Goal: Task Accomplishment & Management: Complete application form

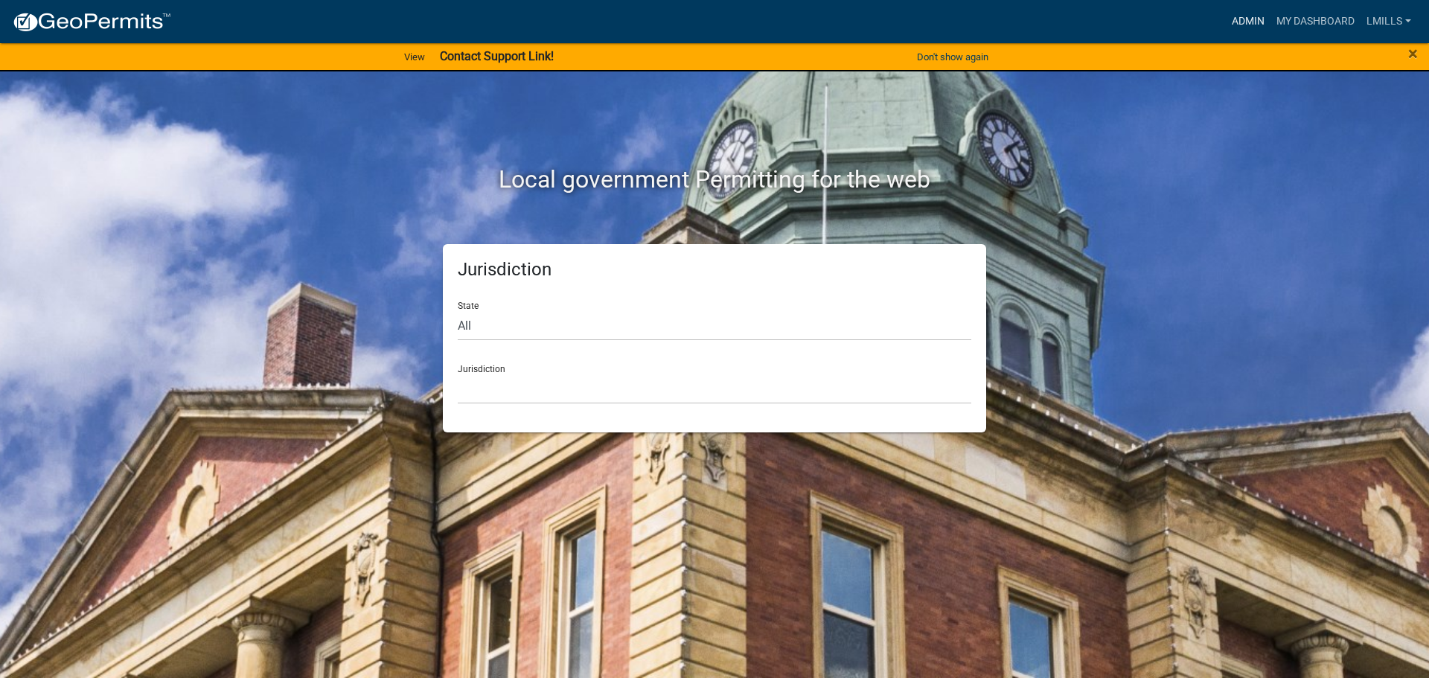
click at [1234, 15] on link "Admin" at bounding box center [1248, 21] width 45 height 28
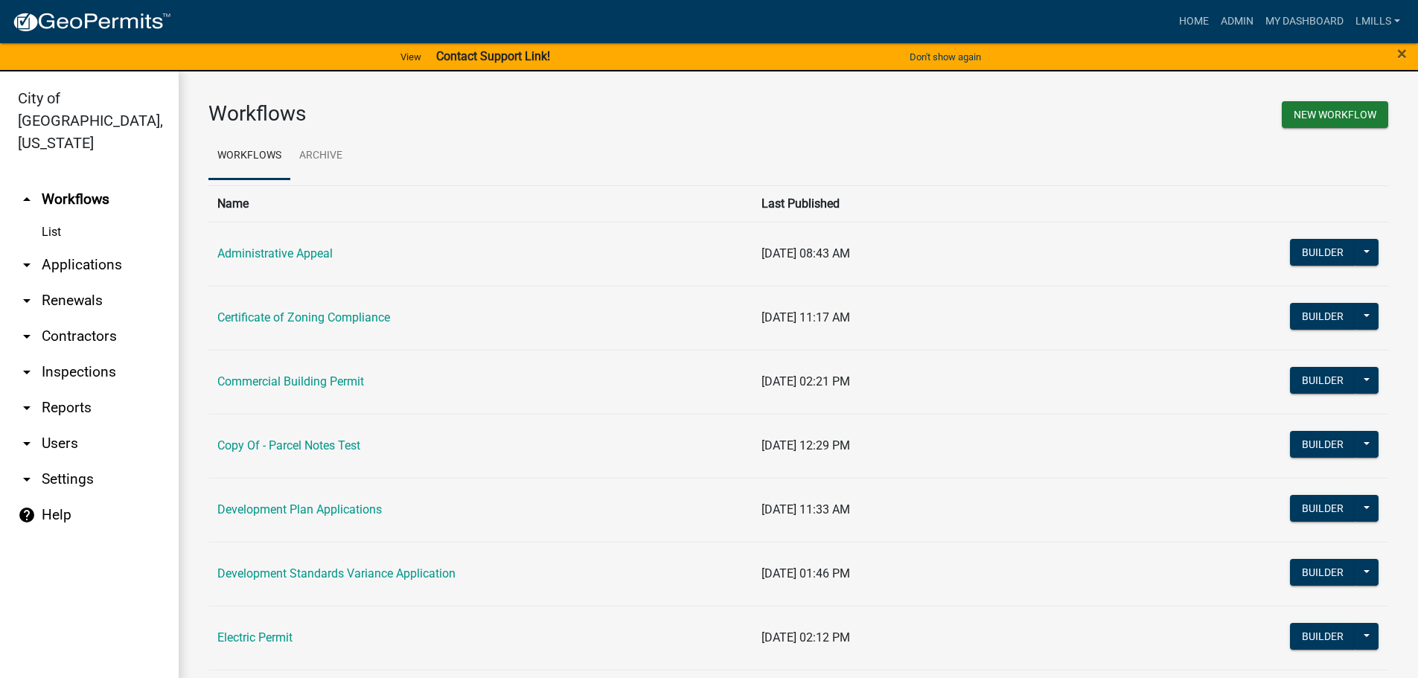
click at [101, 247] on link "arrow_drop_down Applications" at bounding box center [89, 265] width 179 height 36
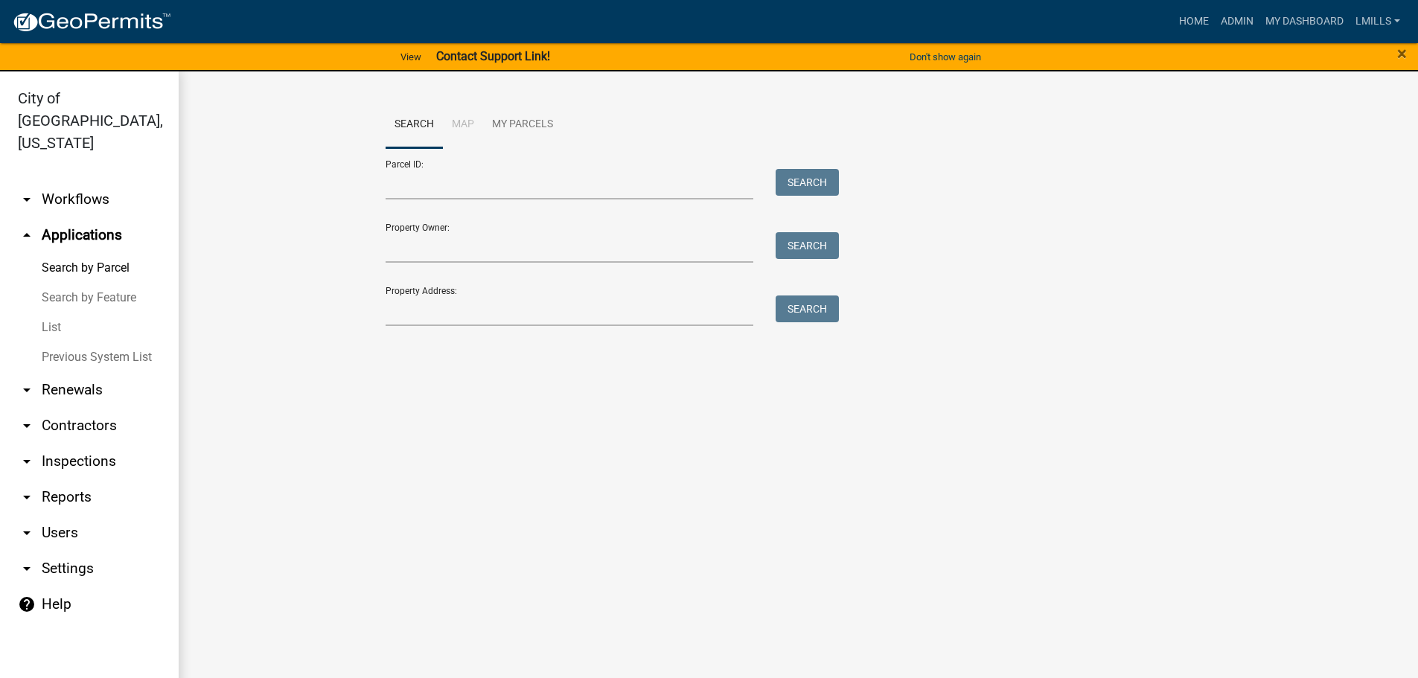
click at [48, 313] on link "List" at bounding box center [89, 328] width 179 height 30
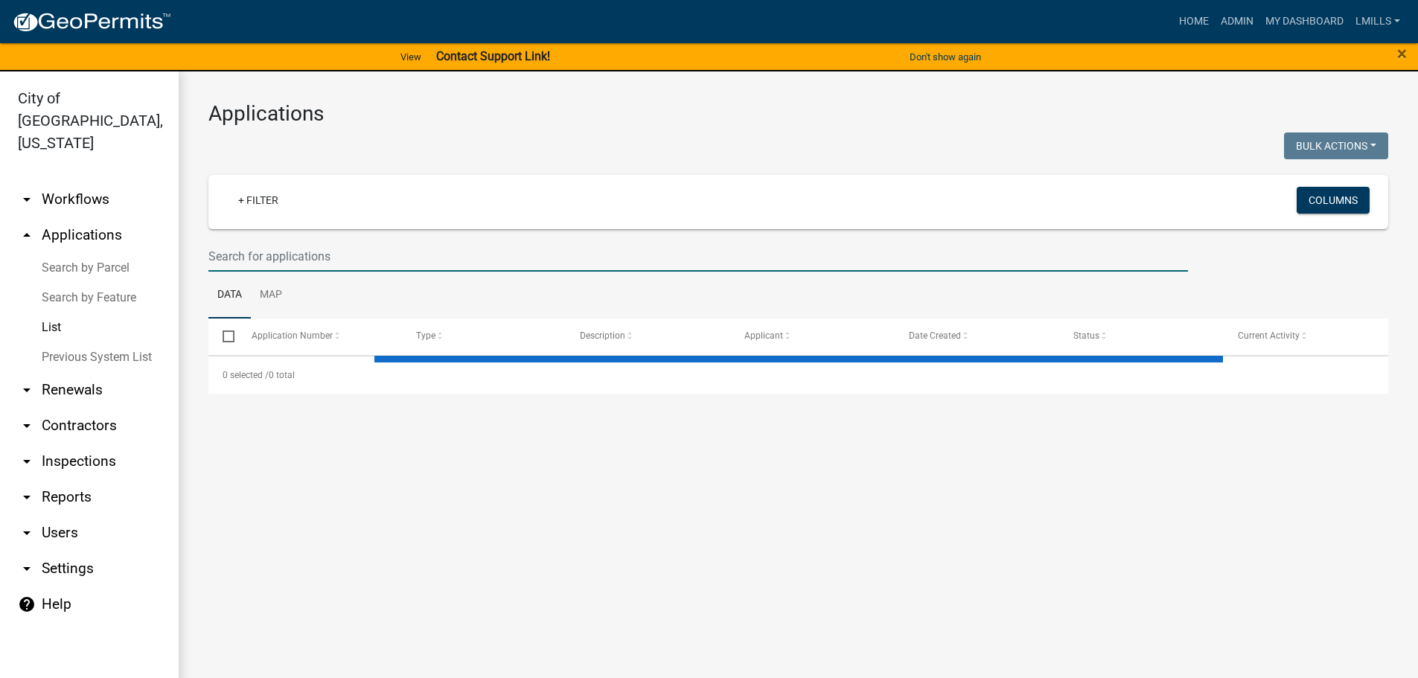
click at [441, 260] on input "text" at bounding box center [698, 256] width 980 height 31
type input "cbp"
select select "3: 100"
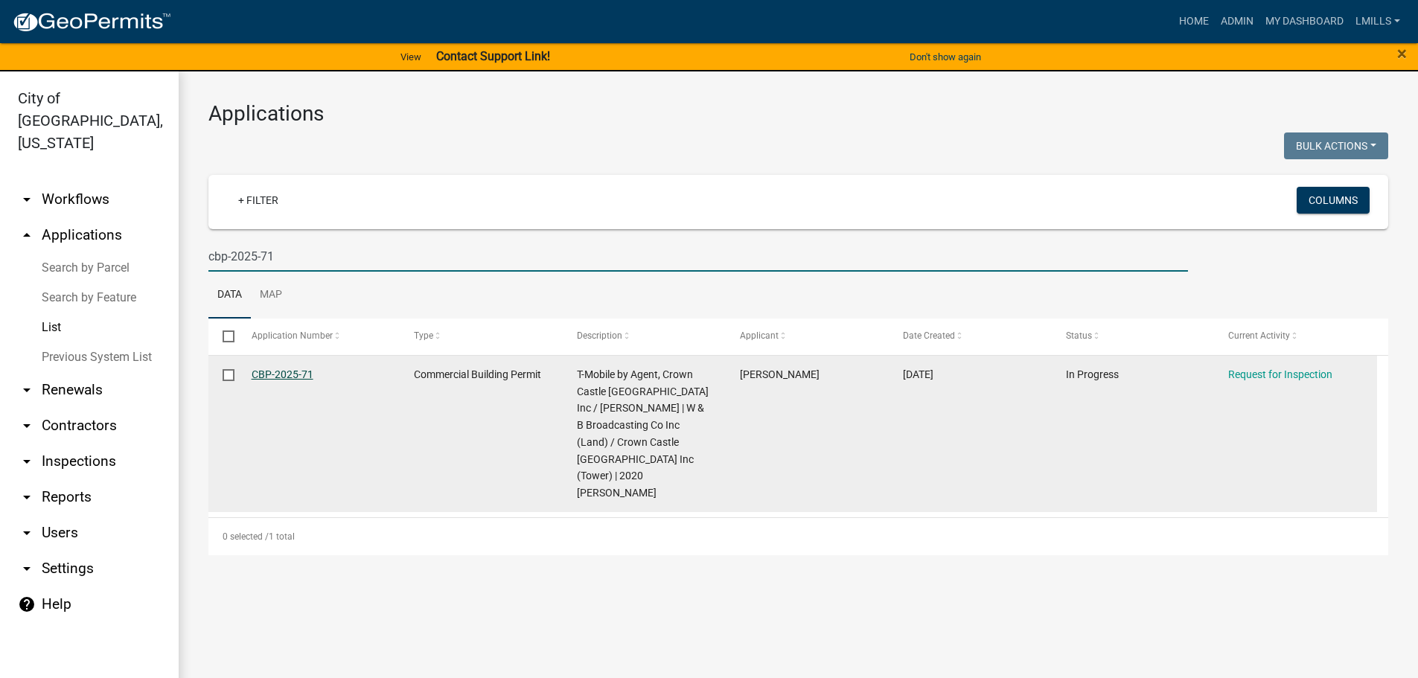
type input "cbp-2025-71"
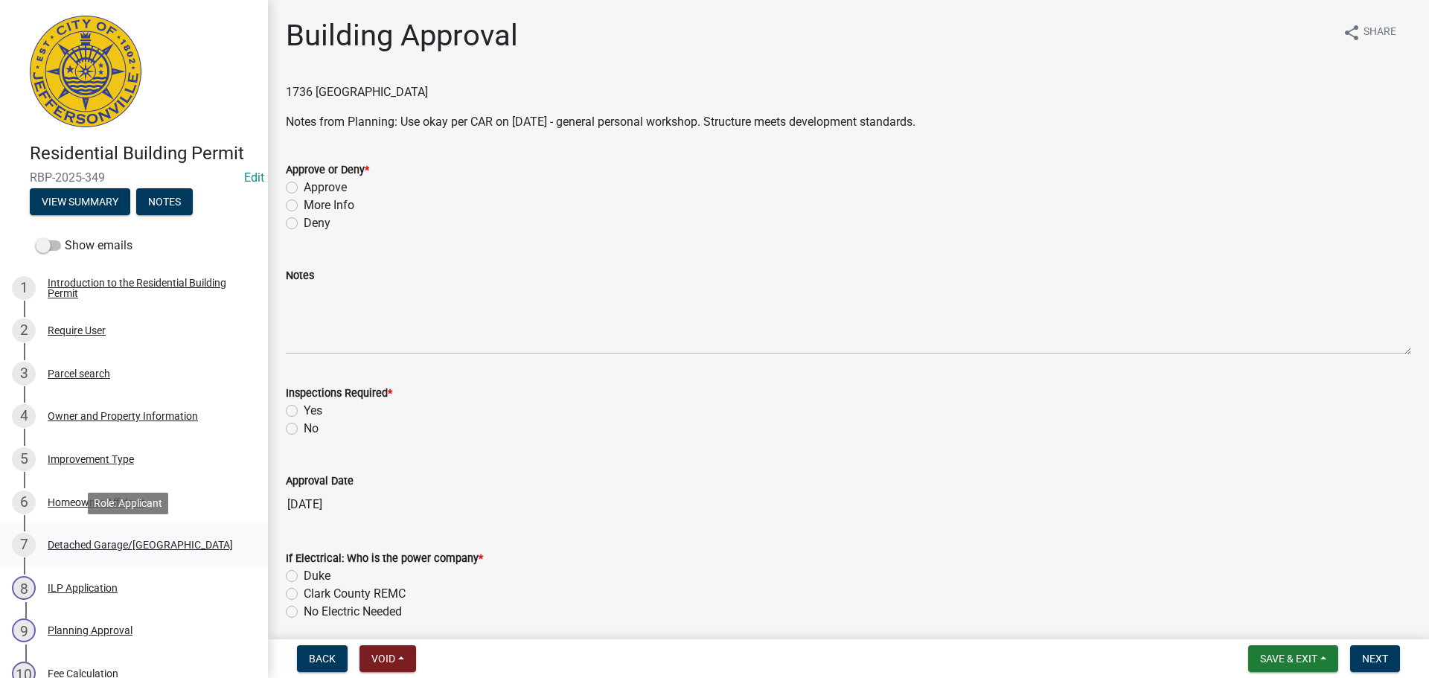
click at [103, 543] on div "Detached Garage/[GEOGRAPHIC_DATA]" at bounding box center [140, 545] width 185 height 10
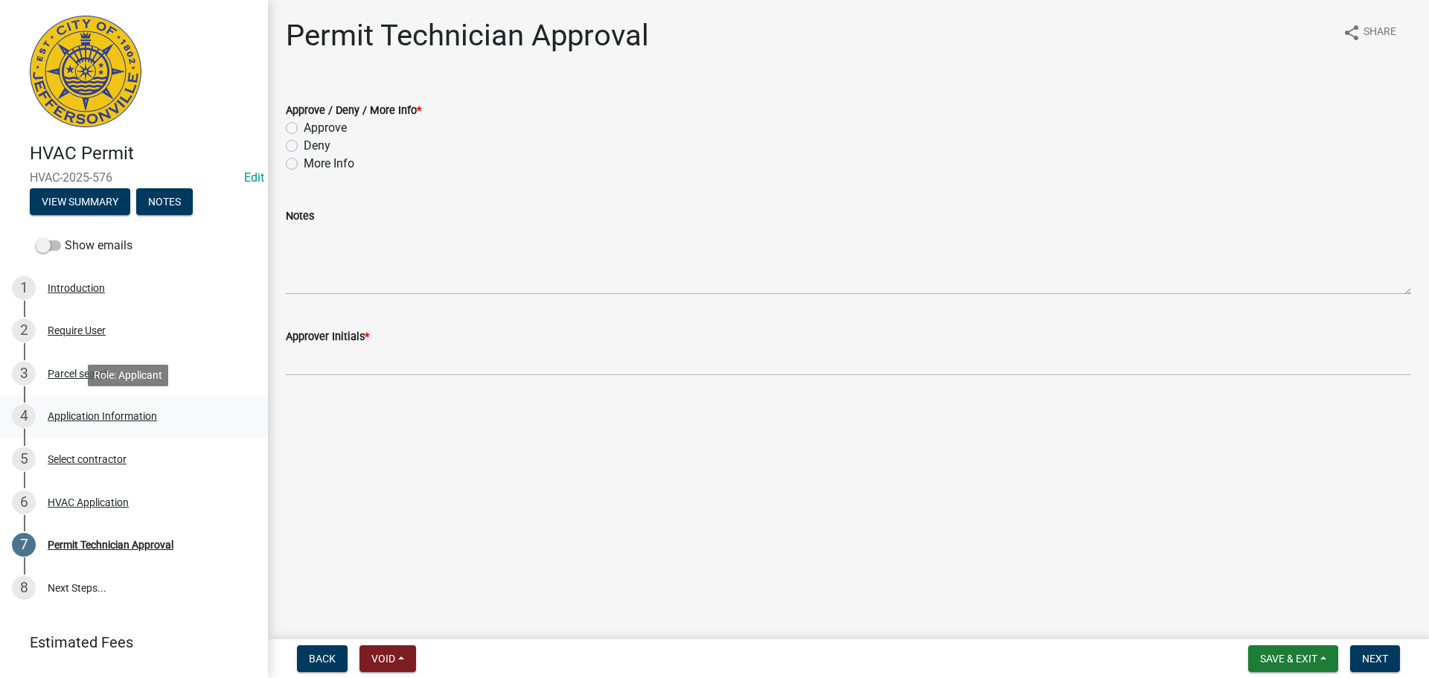
click at [112, 411] on div "Application Information" at bounding box center [102, 416] width 109 height 10
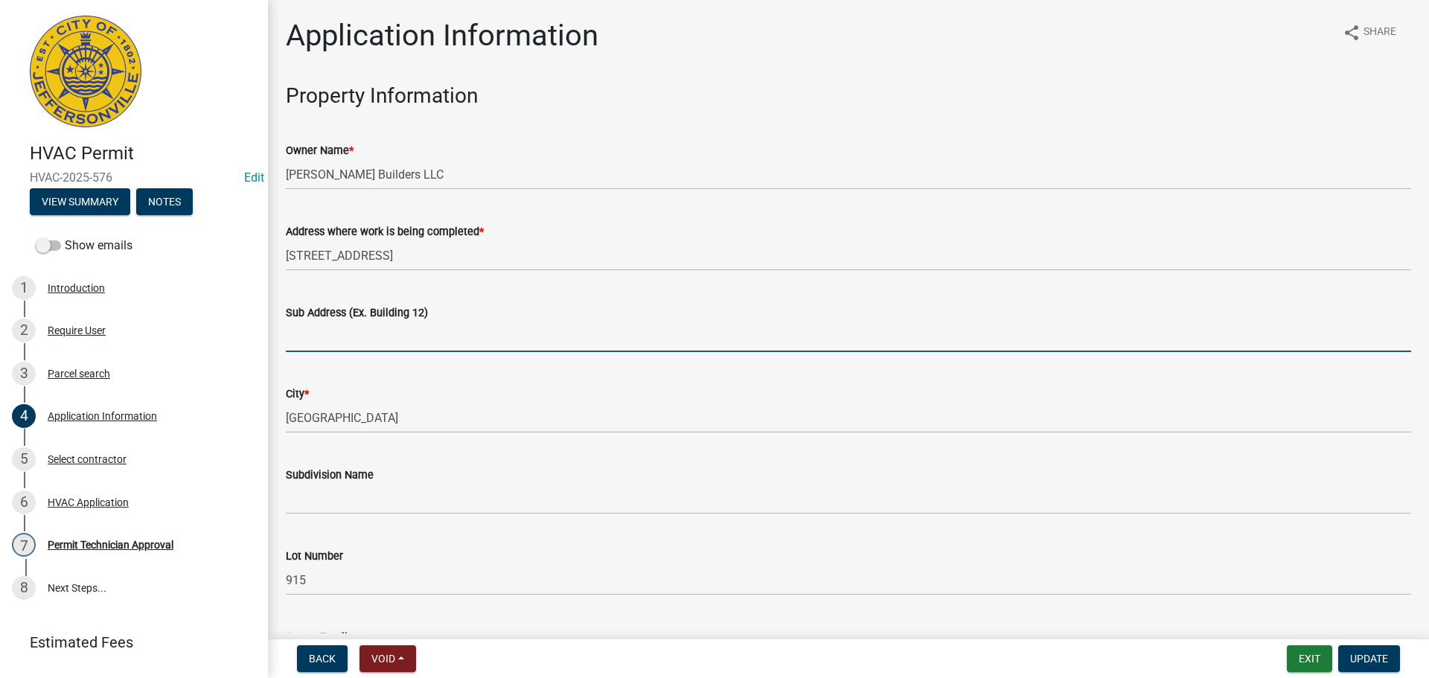
click at [441, 328] on input "Sub Address (Ex. Building 12)" at bounding box center [849, 337] width 1126 height 31
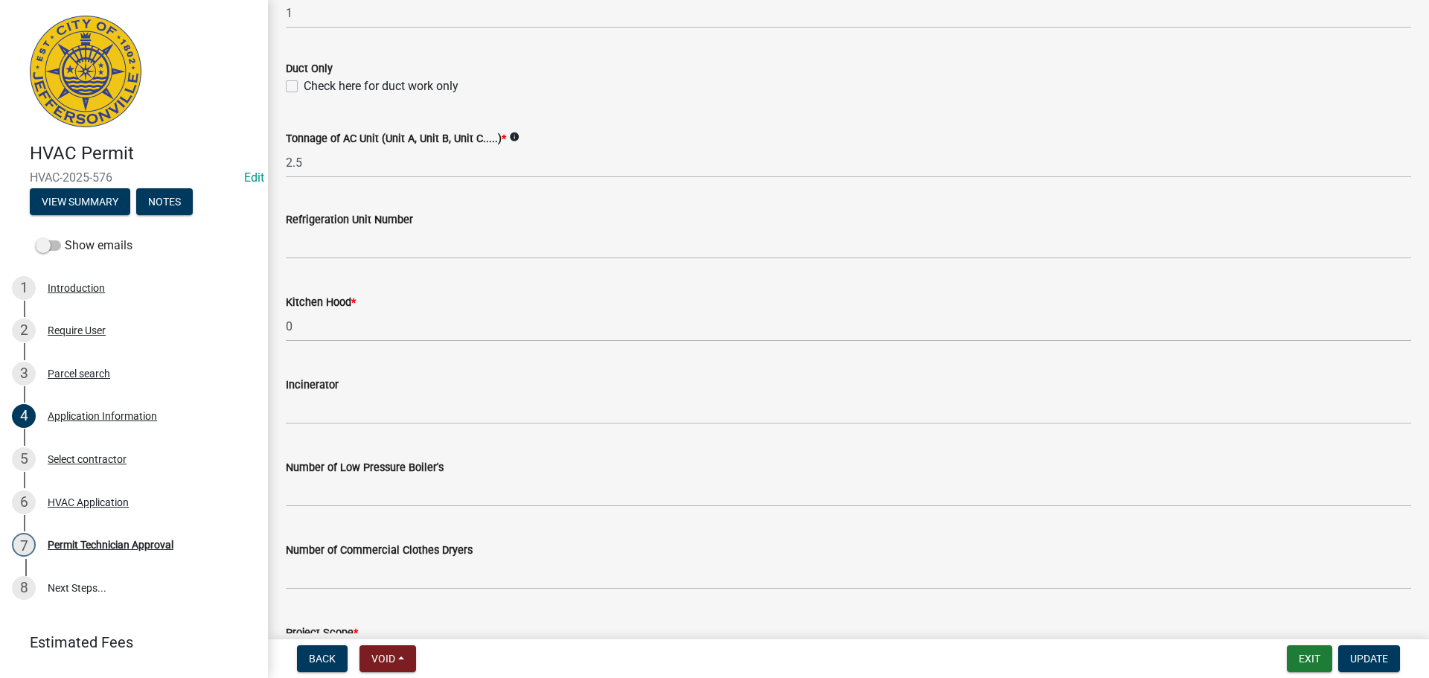
scroll to position [1002, 0]
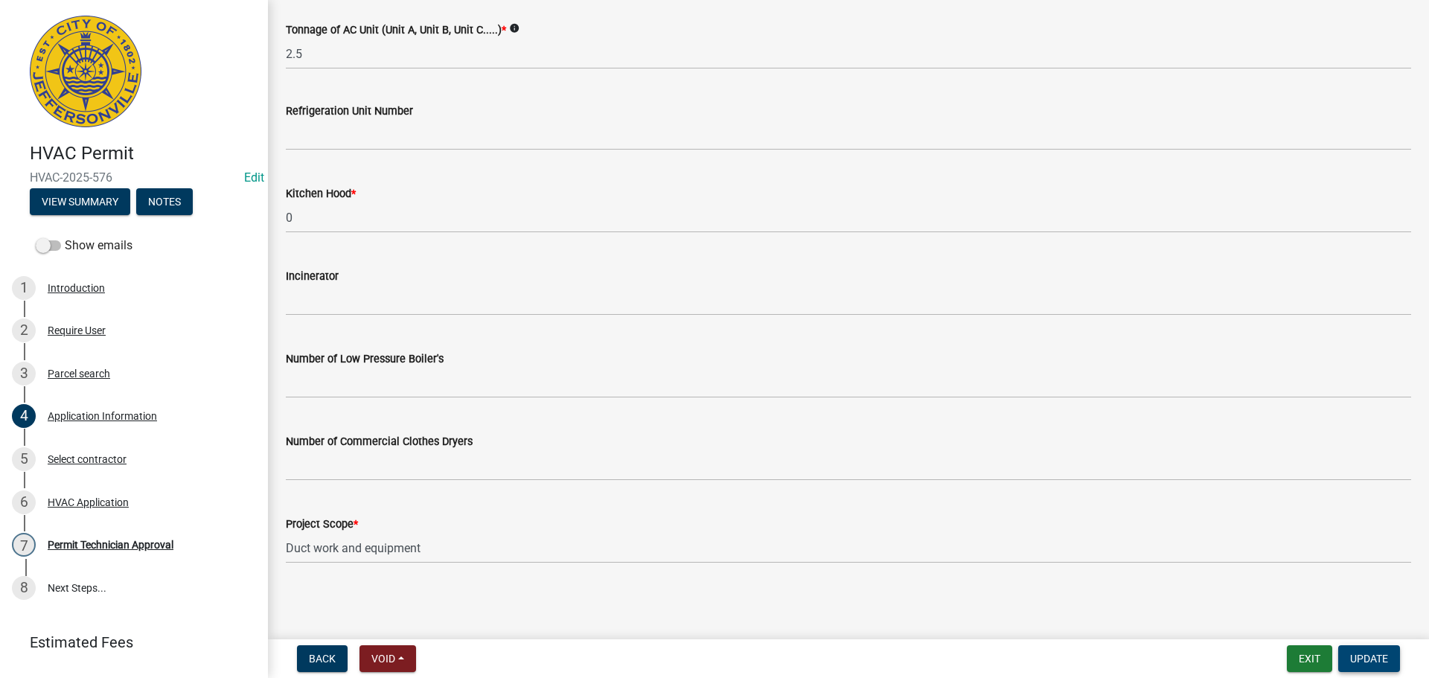
type input "2430 Ridgewood Court"
click at [1359, 665] on span "Update" at bounding box center [1370, 659] width 38 height 12
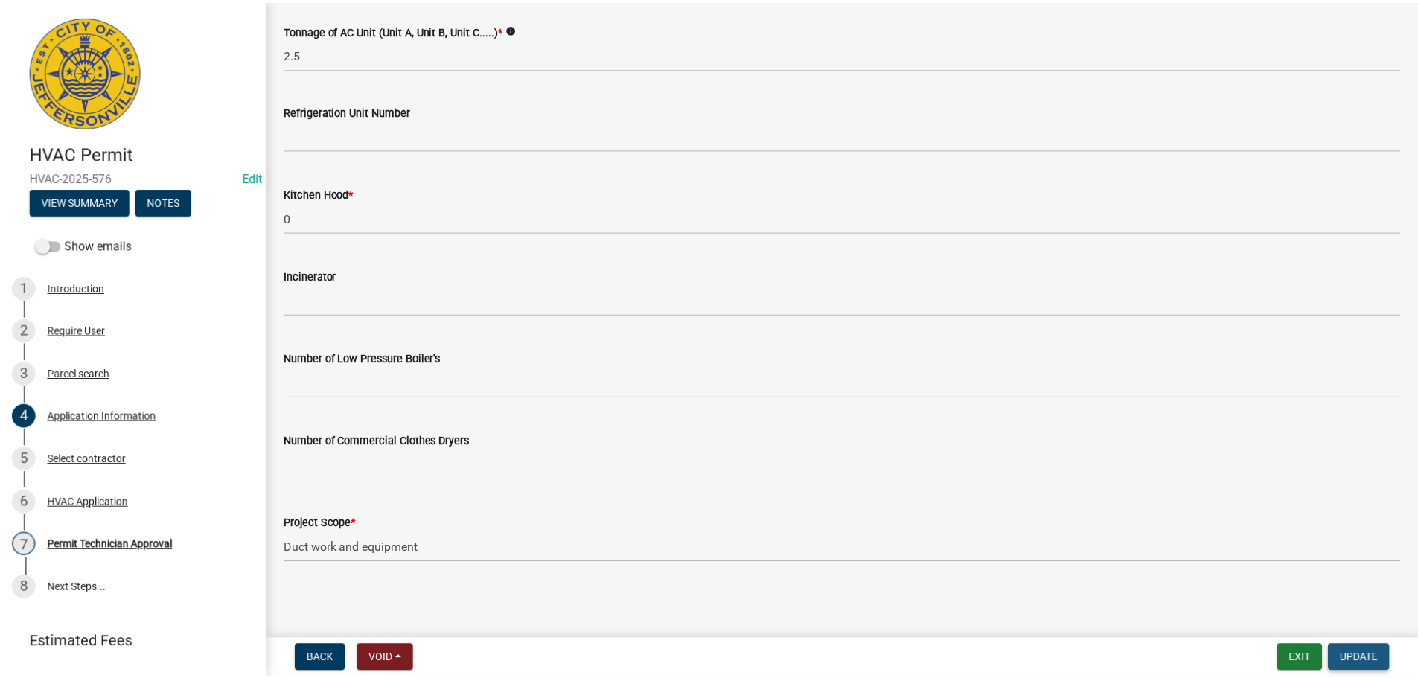
scroll to position [0, 0]
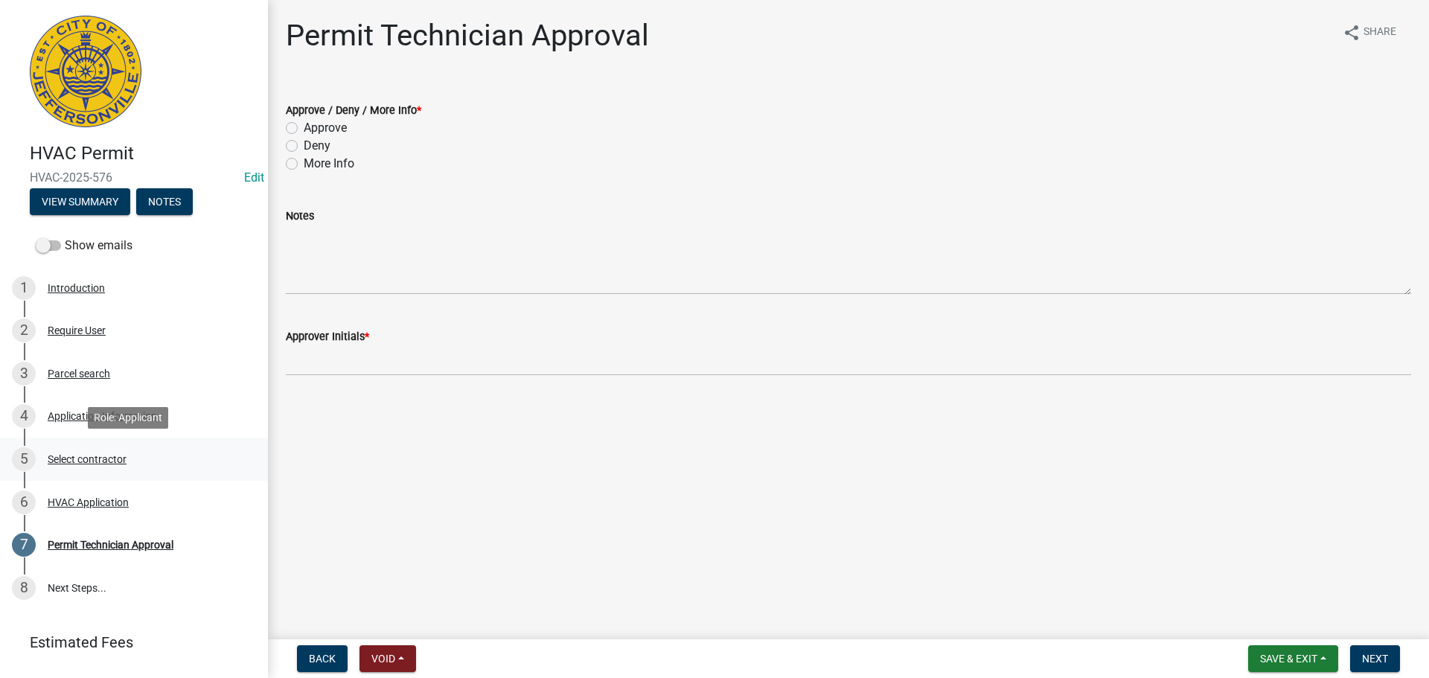
click at [85, 464] on div "Select contractor" at bounding box center [87, 459] width 79 height 10
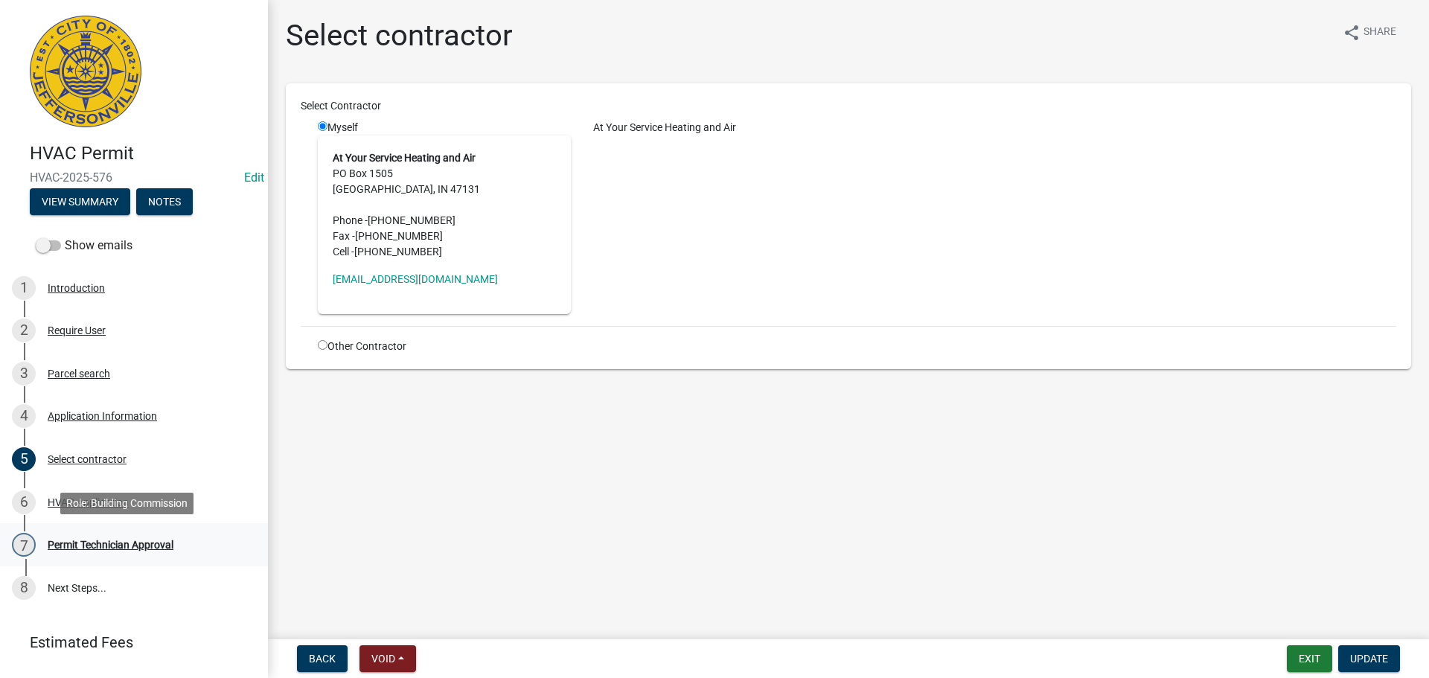
click at [90, 544] on div "Permit Technician Approval" at bounding box center [111, 545] width 126 height 10
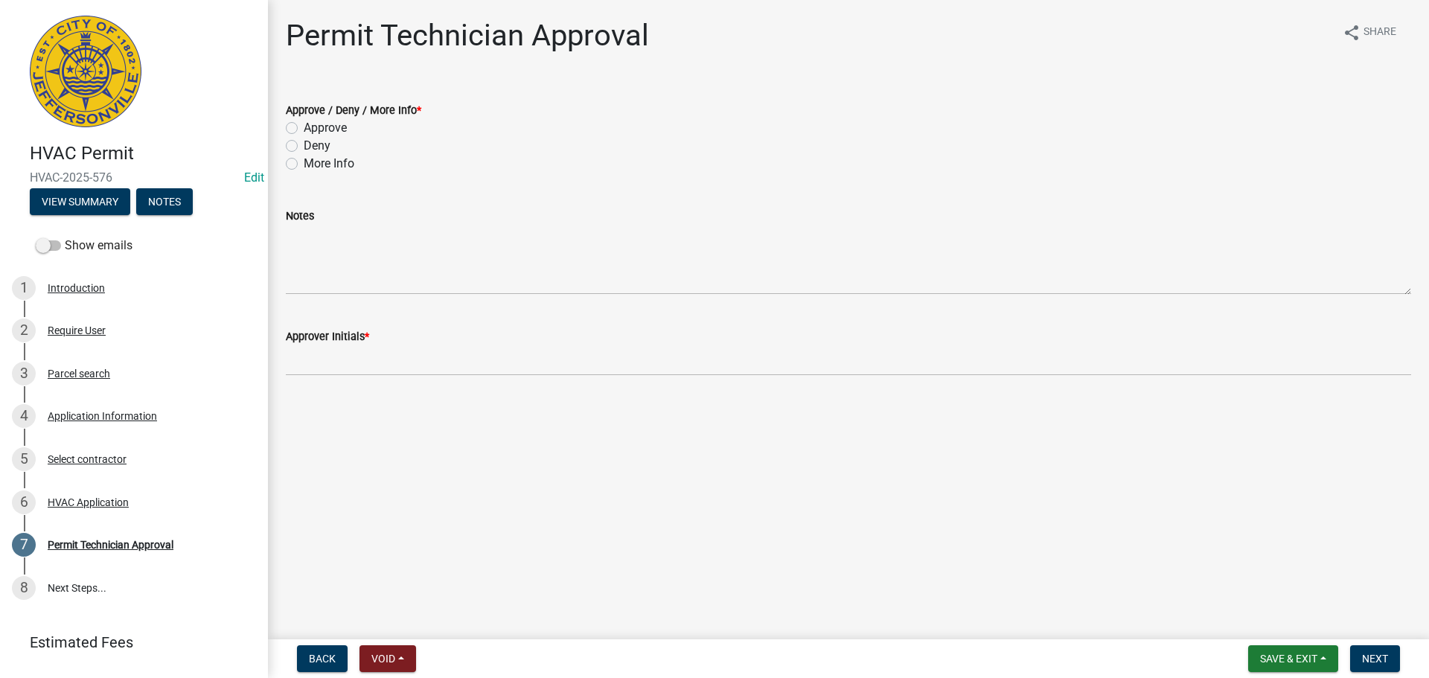
click at [334, 128] on label "Approve" at bounding box center [325, 128] width 43 height 18
click at [313, 128] on input "Approve" at bounding box center [309, 124] width 10 height 10
radio input "true"
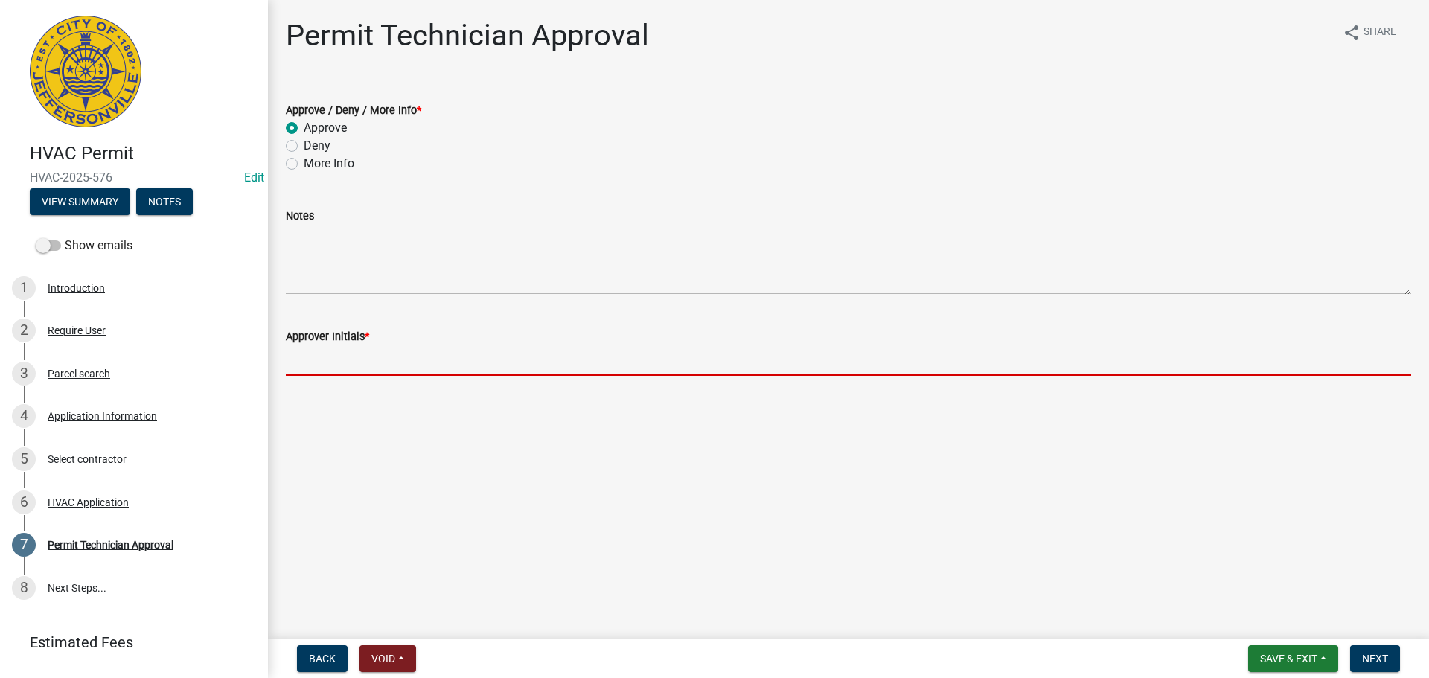
click at [333, 375] on input "Approver Initials *" at bounding box center [849, 360] width 1126 height 31
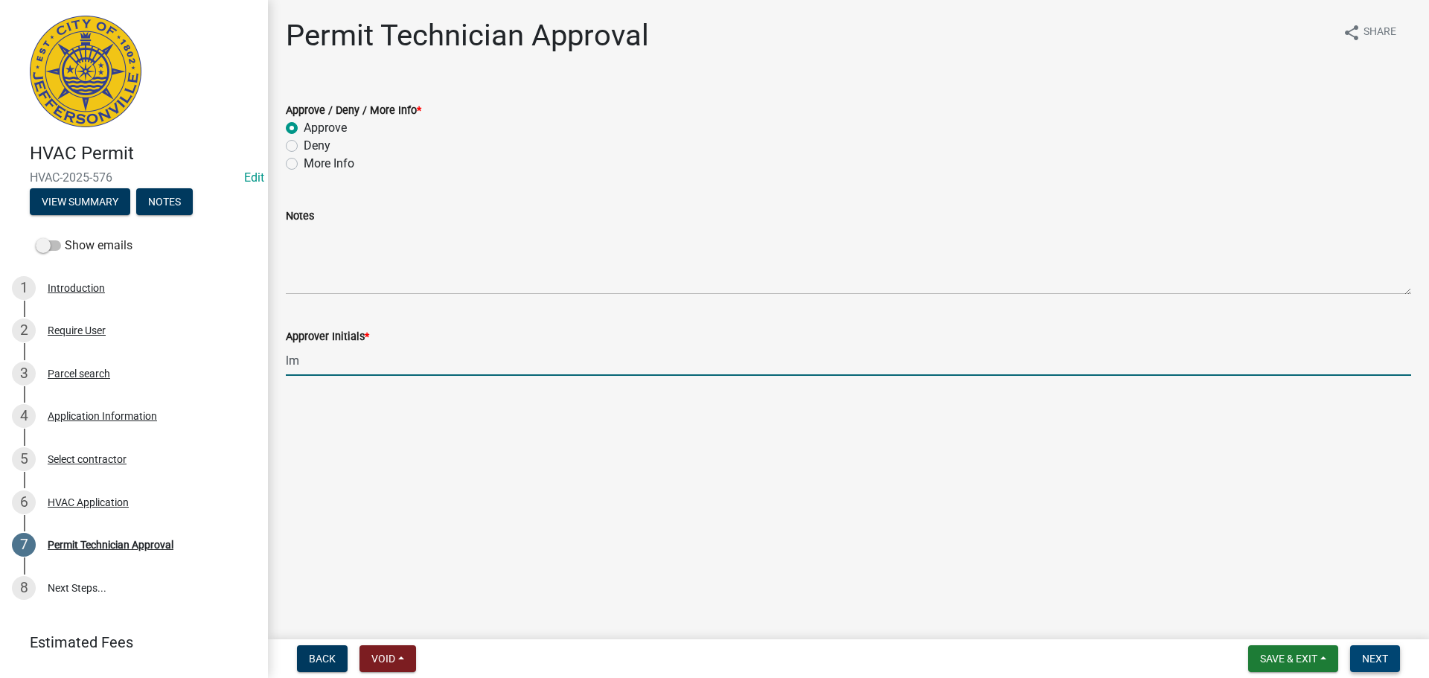
type input "lm"
click at [1381, 647] on button "Next" at bounding box center [1376, 658] width 50 height 27
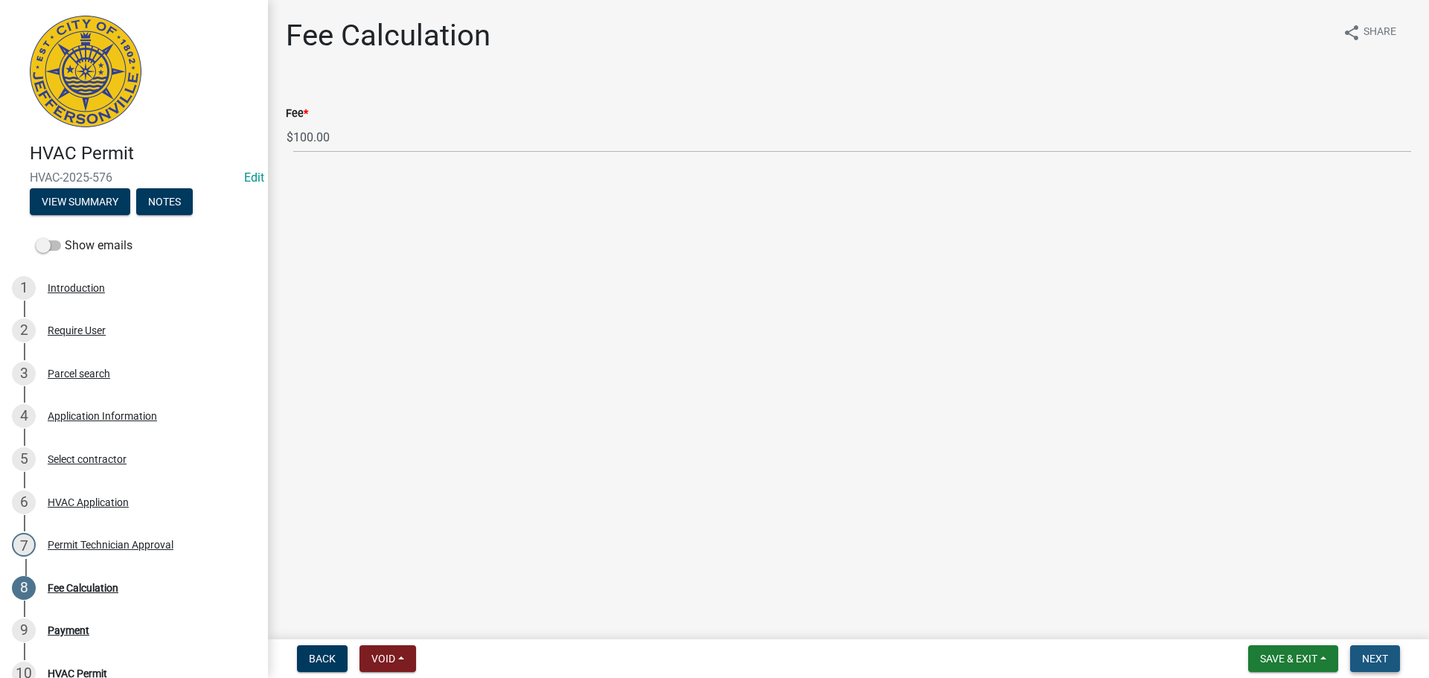
click at [1381, 647] on button "Next" at bounding box center [1376, 658] width 50 height 27
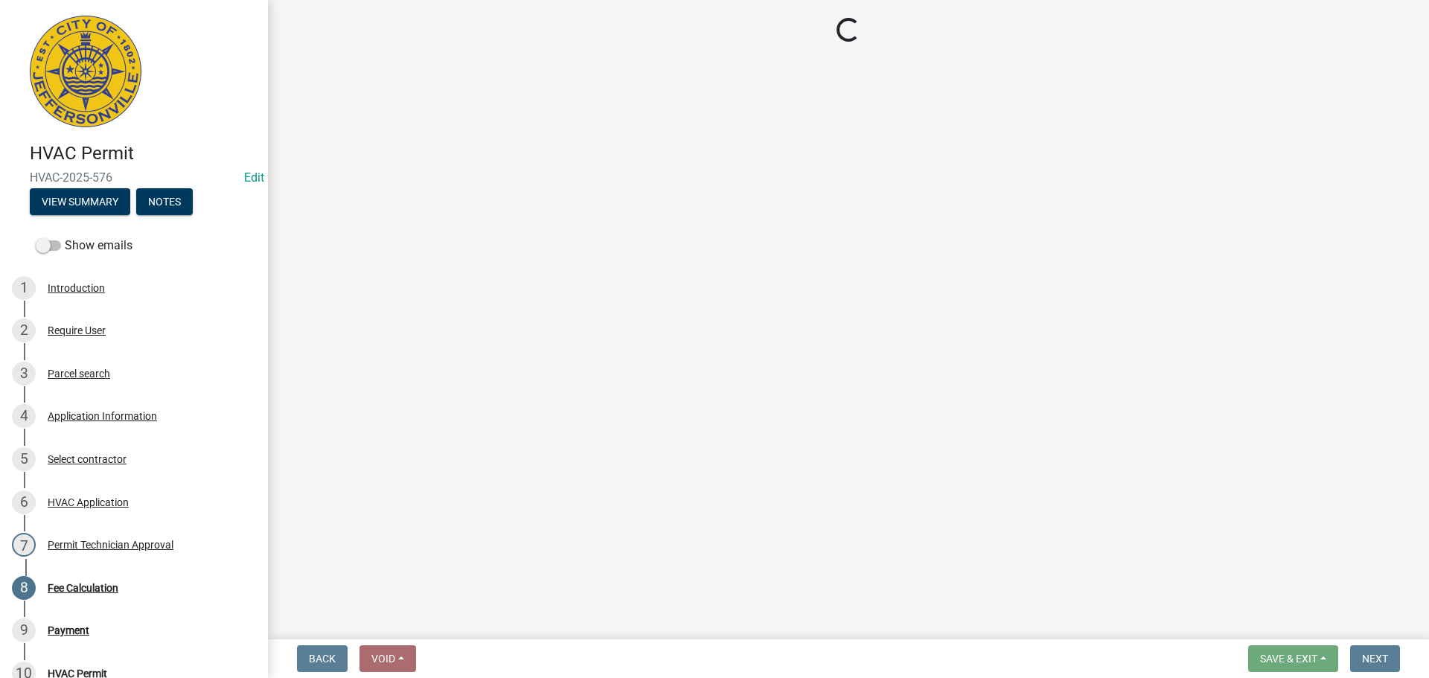
select select "3: 3"
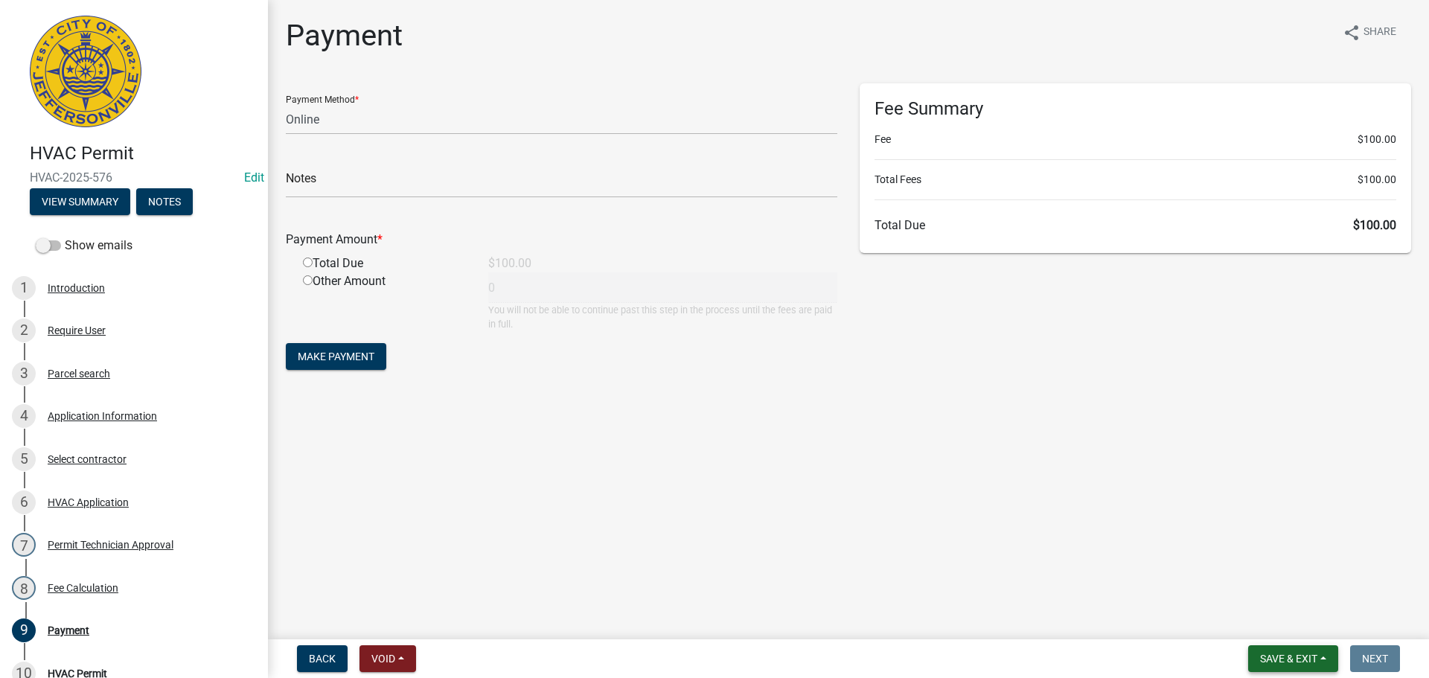
click at [1324, 665] on button "Save & Exit" at bounding box center [1294, 658] width 90 height 27
click at [1324, 632] on button "Save & Exit" at bounding box center [1278, 620] width 119 height 36
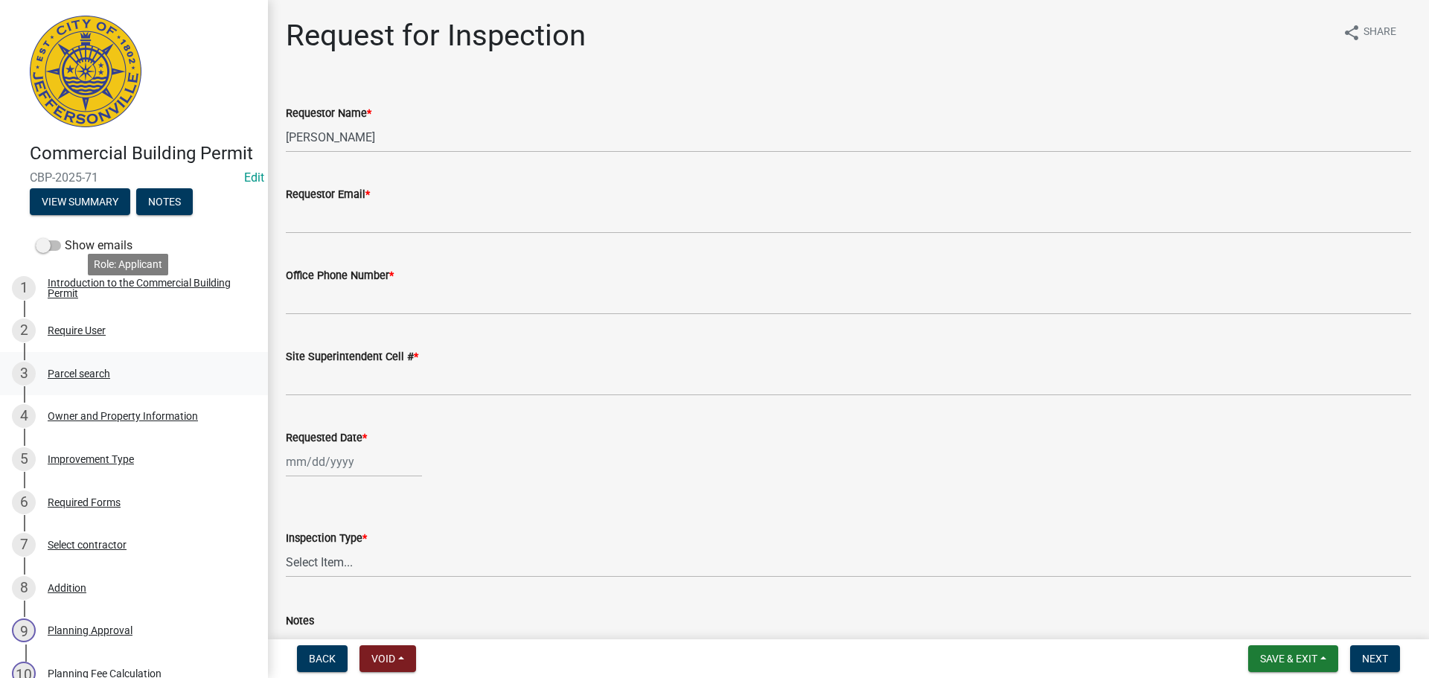
click at [80, 369] on div "Parcel search" at bounding box center [79, 374] width 63 height 10
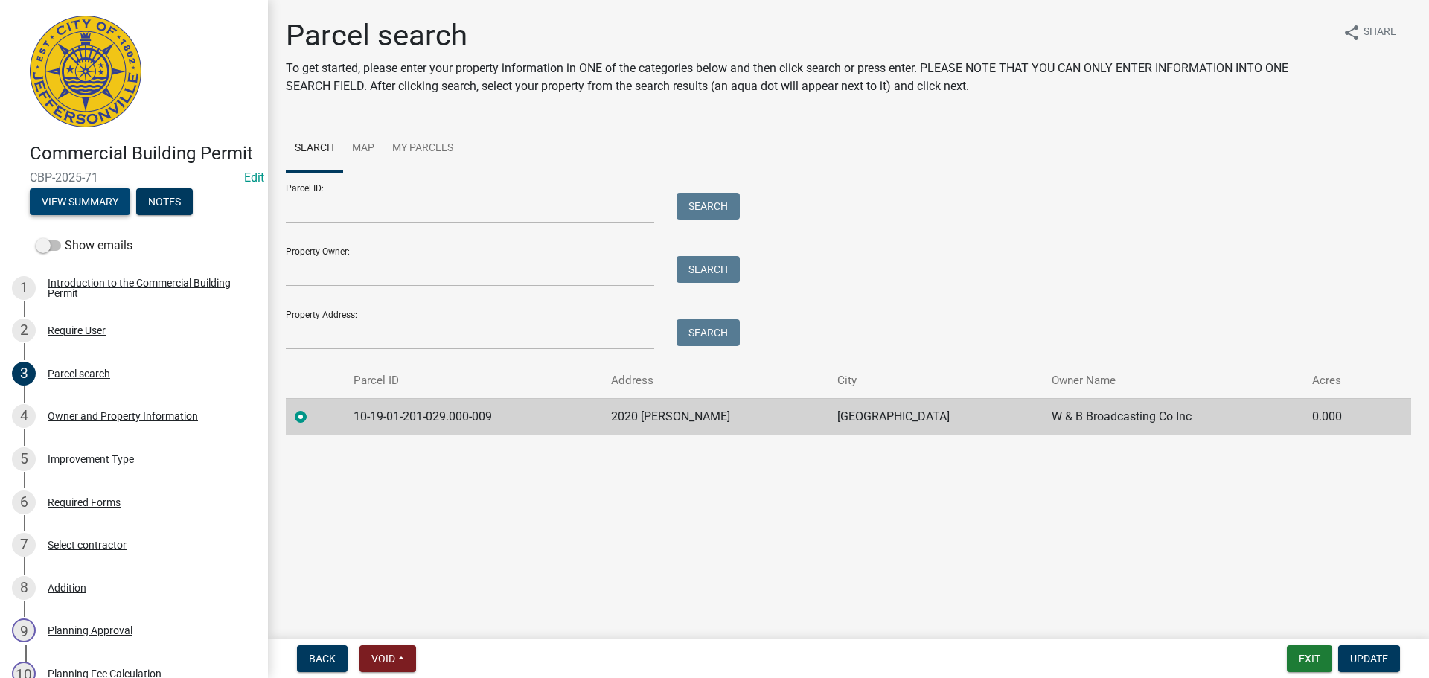
click at [74, 215] on button "View Summary" at bounding box center [80, 201] width 101 height 27
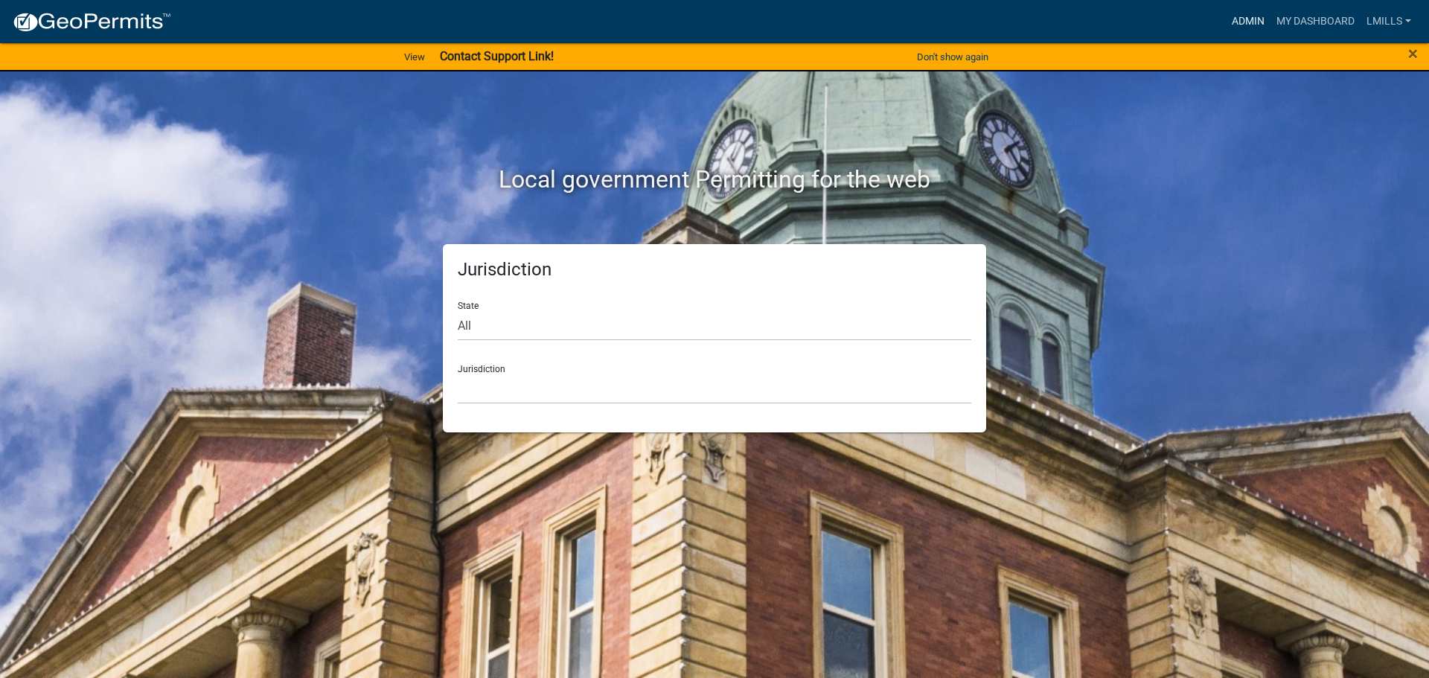
click at [1253, 22] on link "Admin" at bounding box center [1248, 21] width 45 height 28
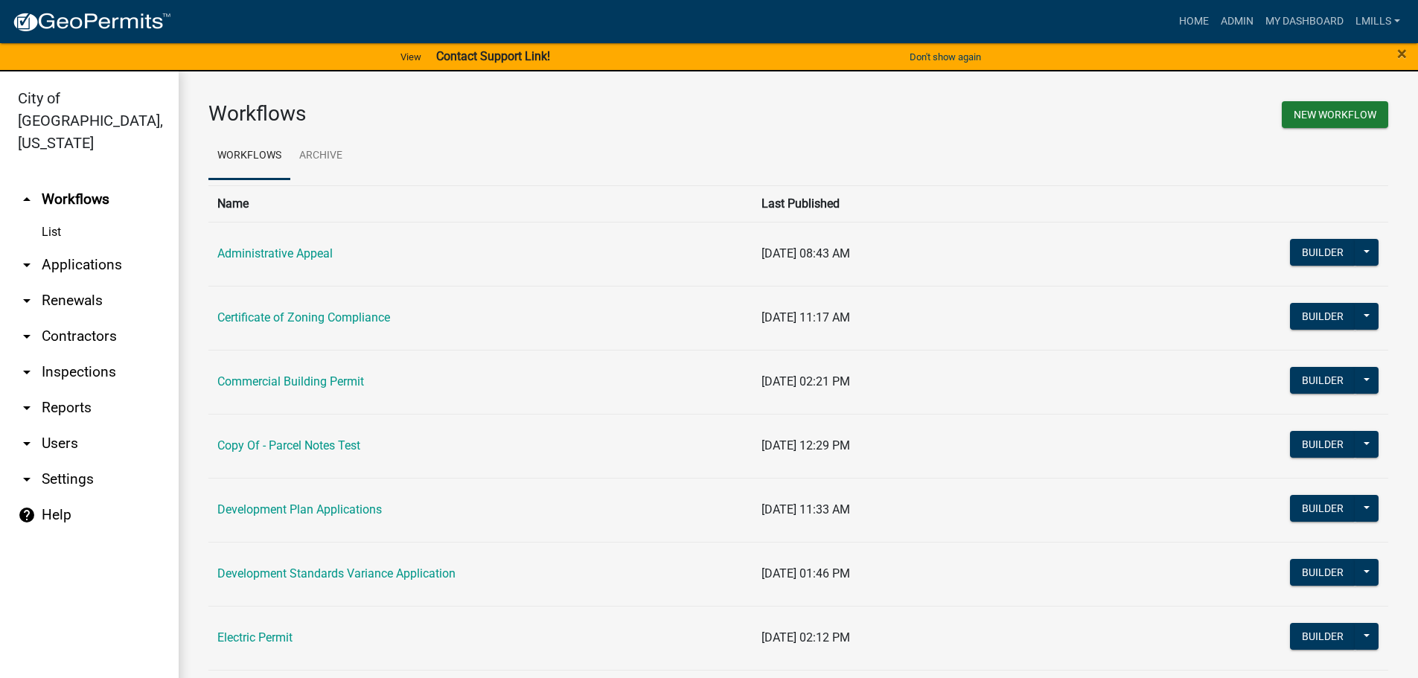
click at [70, 390] on link "arrow_drop_down Reports" at bounding box center [89, 408] width 179 height 36
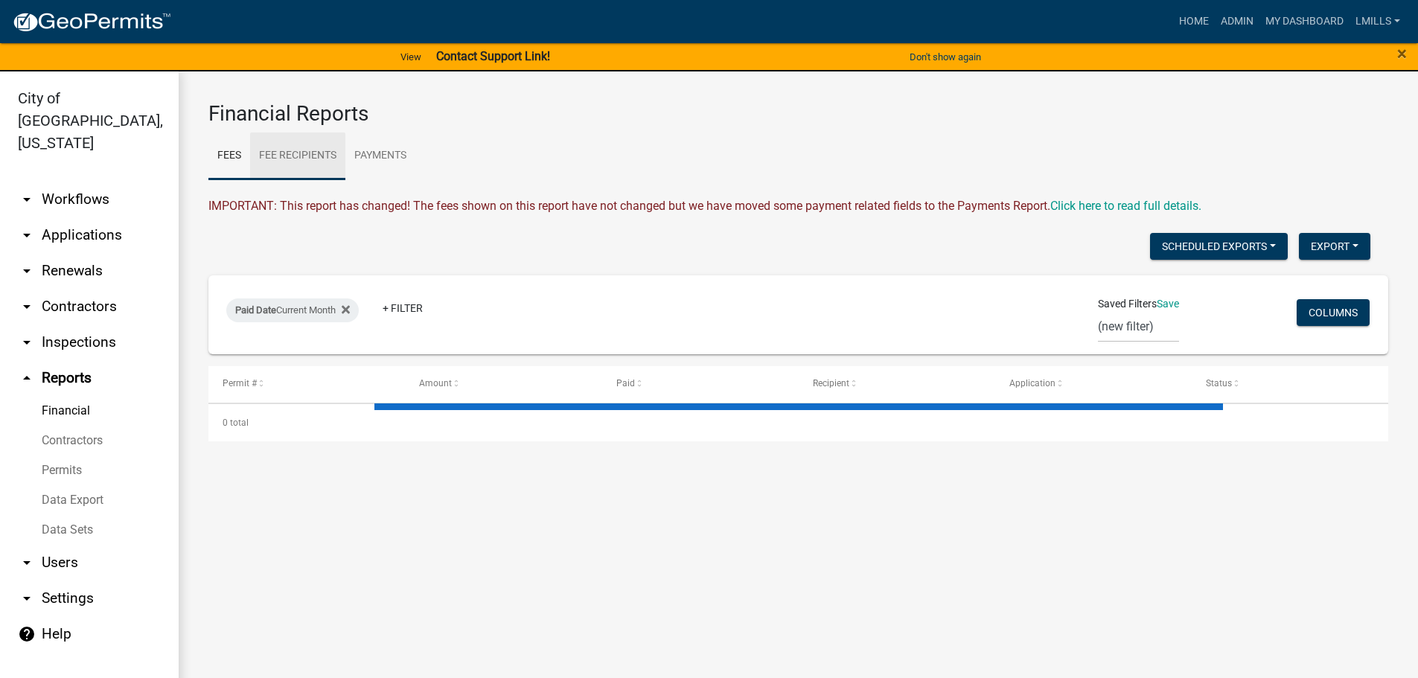
click at [310, 160] on link "Fee Recipients" at bounding box center [297, 157] width 95 height 48
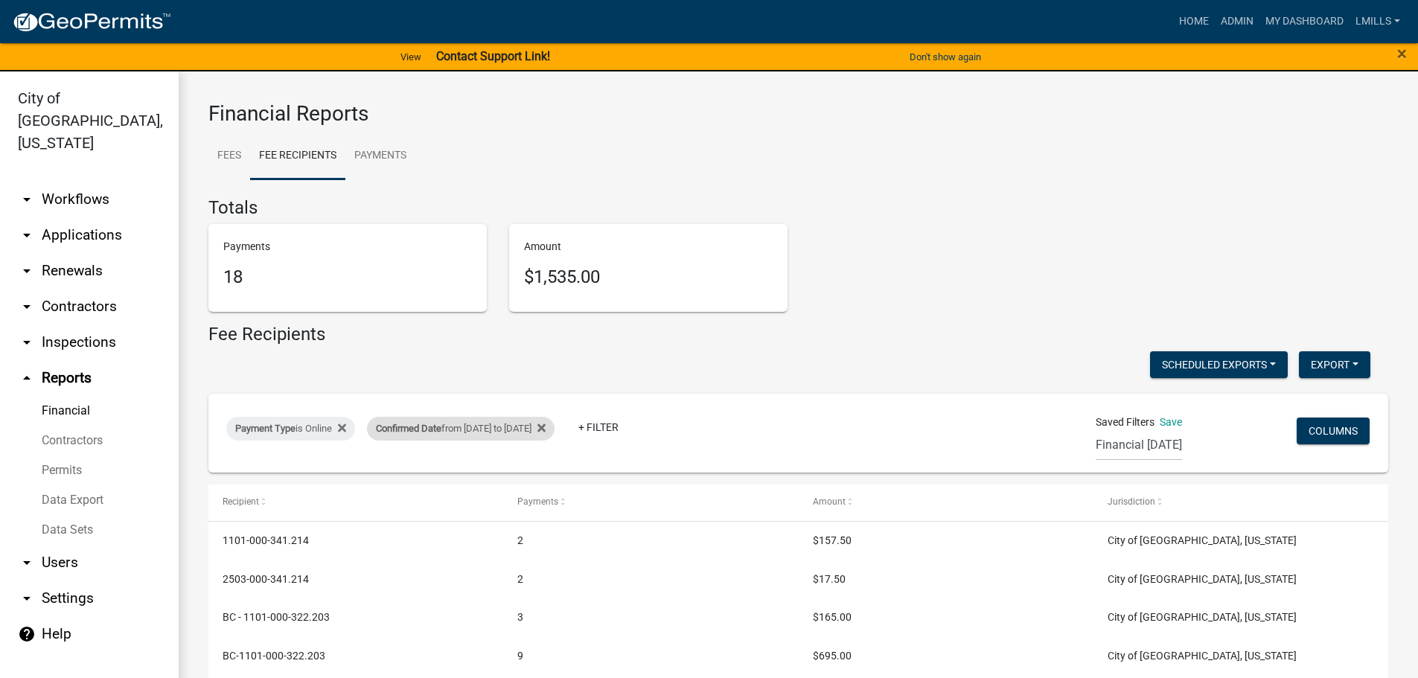
click at [468, 433] on div "Confirmed Date from 09/16/2025 to 09/16/2025" at bounding box center [461, 429] width 188 height 24
select select "custom"
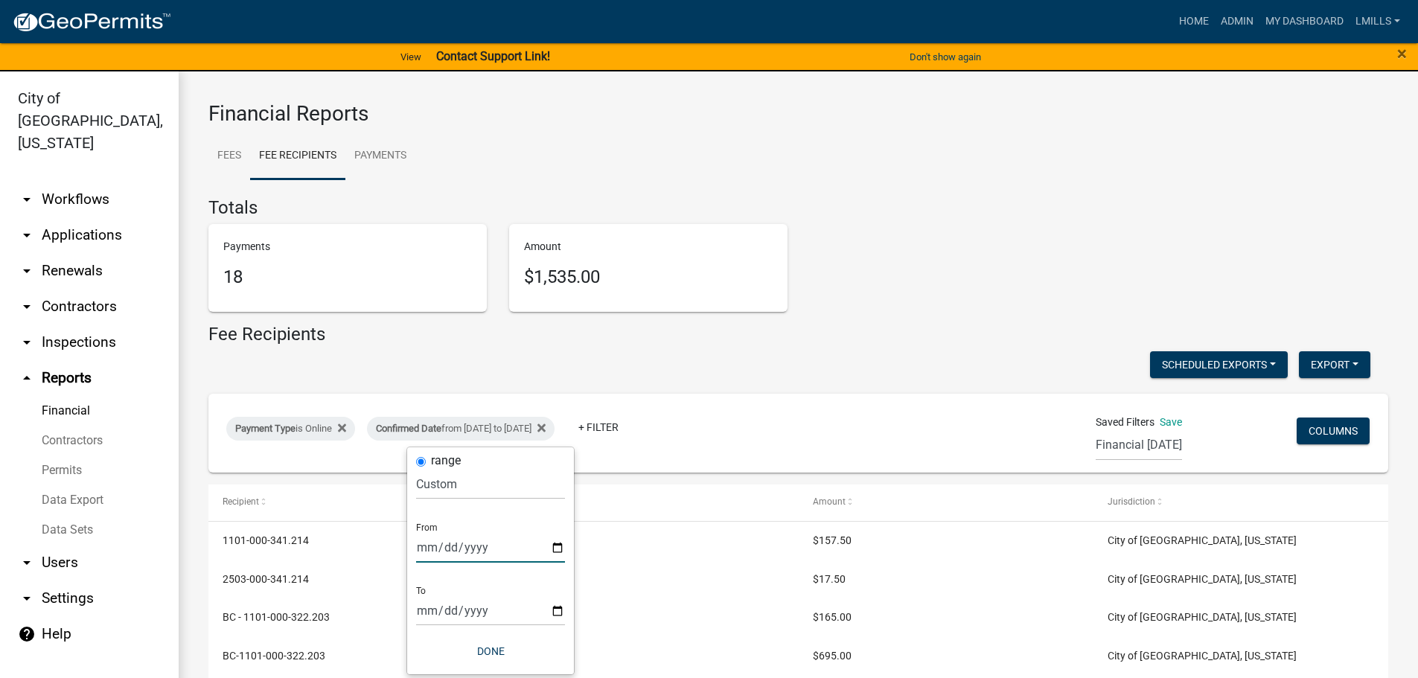
click at [557, 545] on input "2025-09-16" at bounding box center [490, 547] width 149 height 31
type input "2025-09-17"
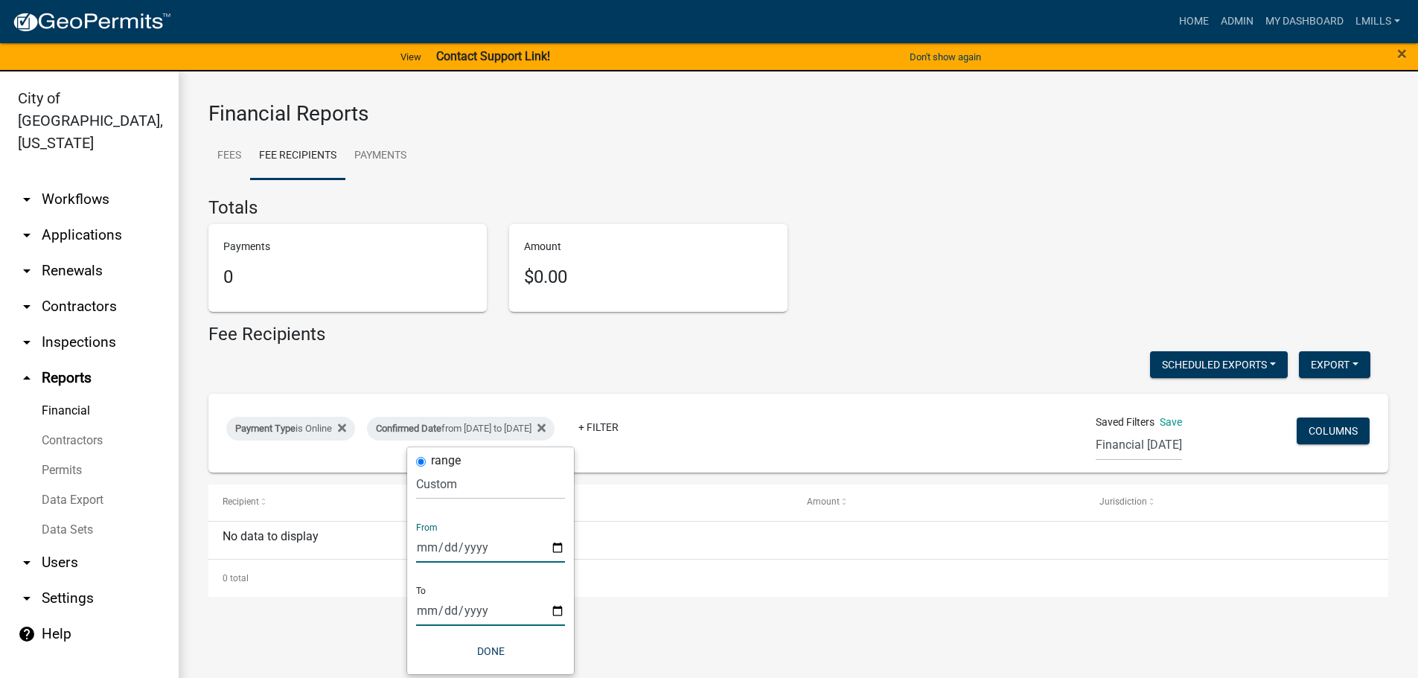
click at [561, 611] on input "2025-09-16" at bounding box center [490, 611] width 149 height 31
type input "2025-09-17"
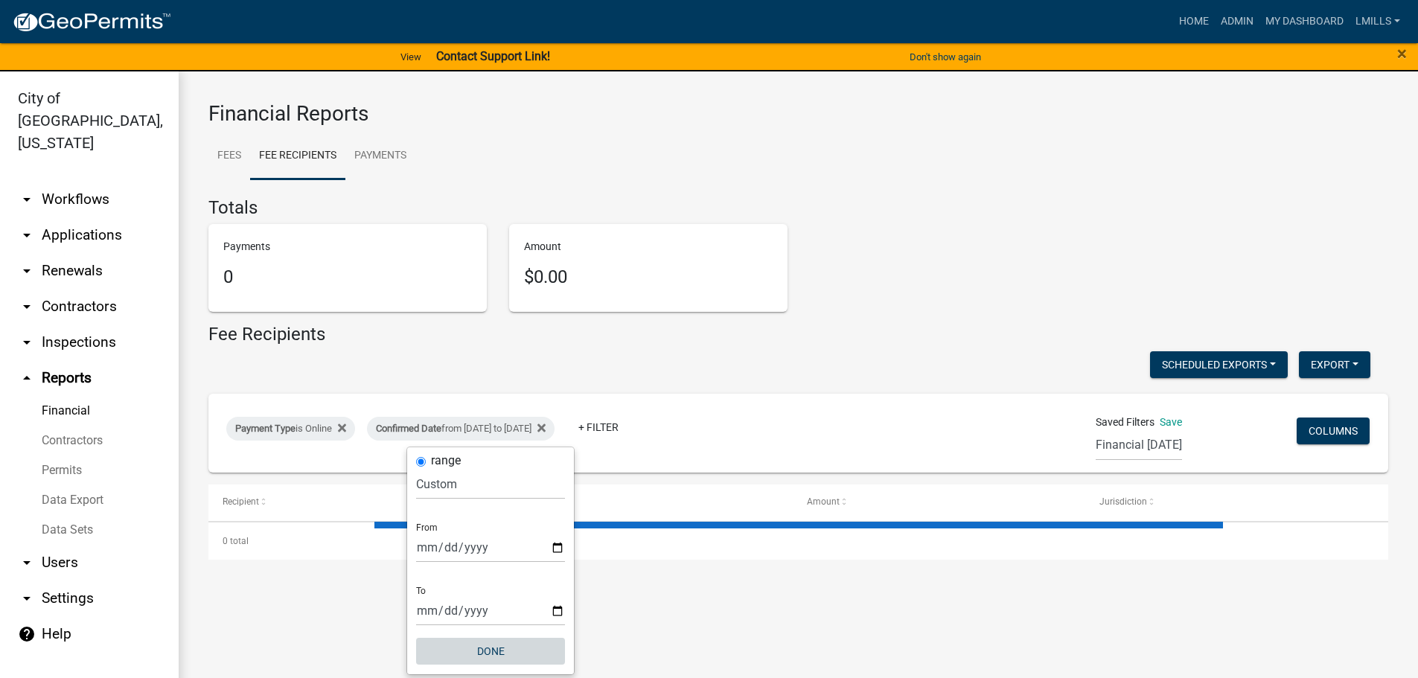
click at [500, 651] on button "Done" at bounding box center [490, 651] width 149 height 27
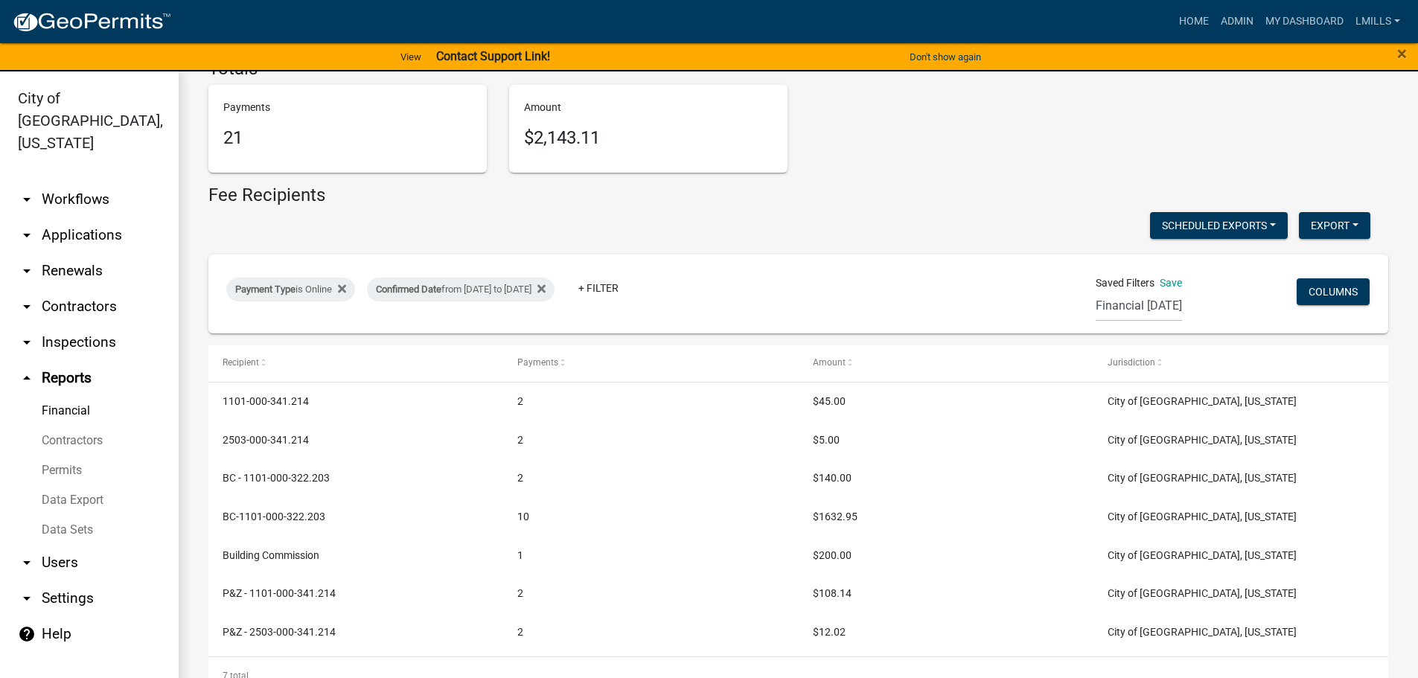
scroll to position [168, 0]
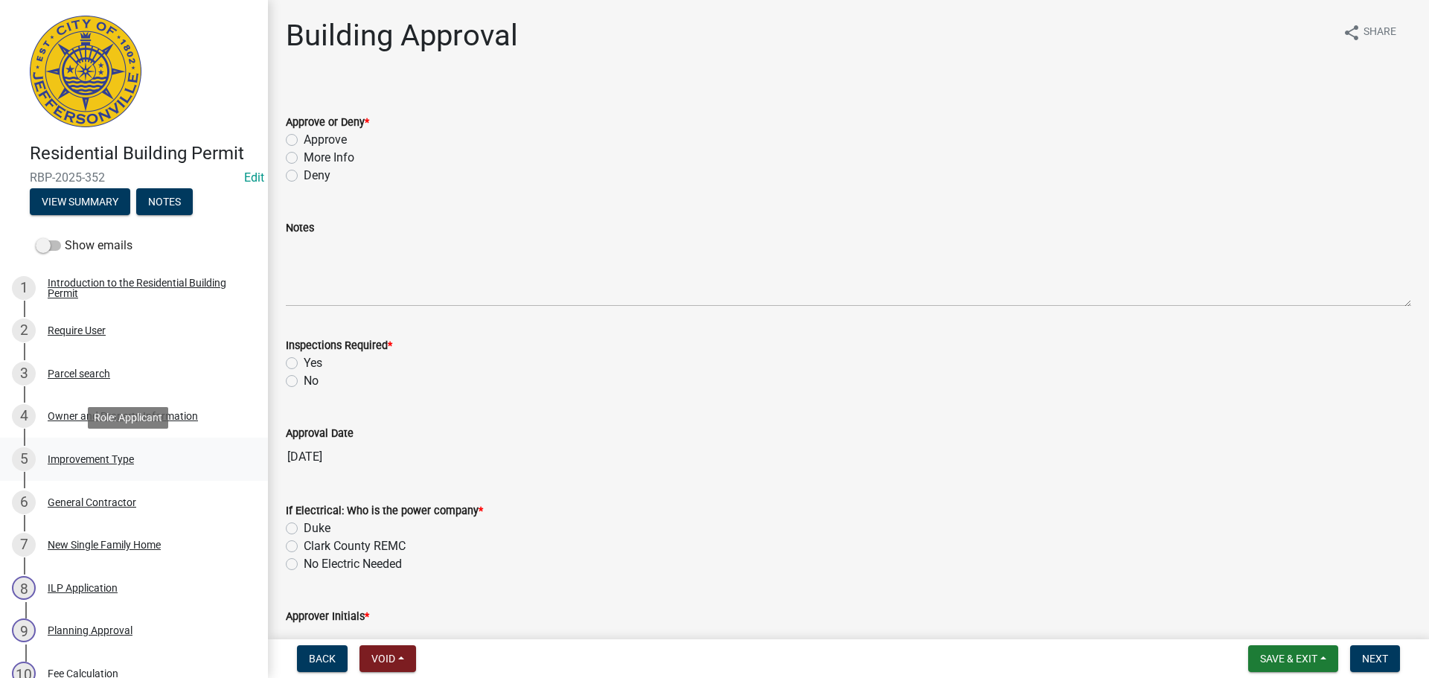
click at [111, 456] on div "Improvement Type" at bounding box center [91, 459] width 86 height 10
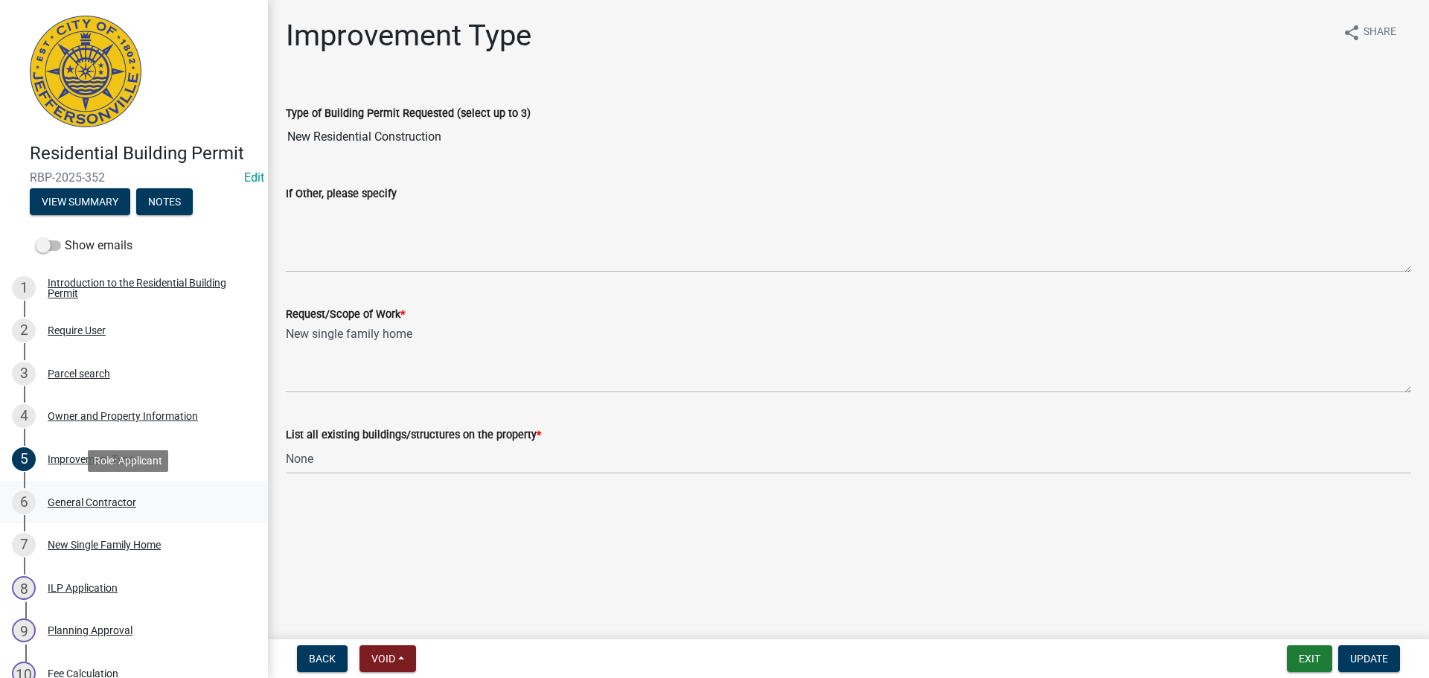
click at [91, 503] on div "General Contractor" at bounding box center [92, 502] width 89 height 10
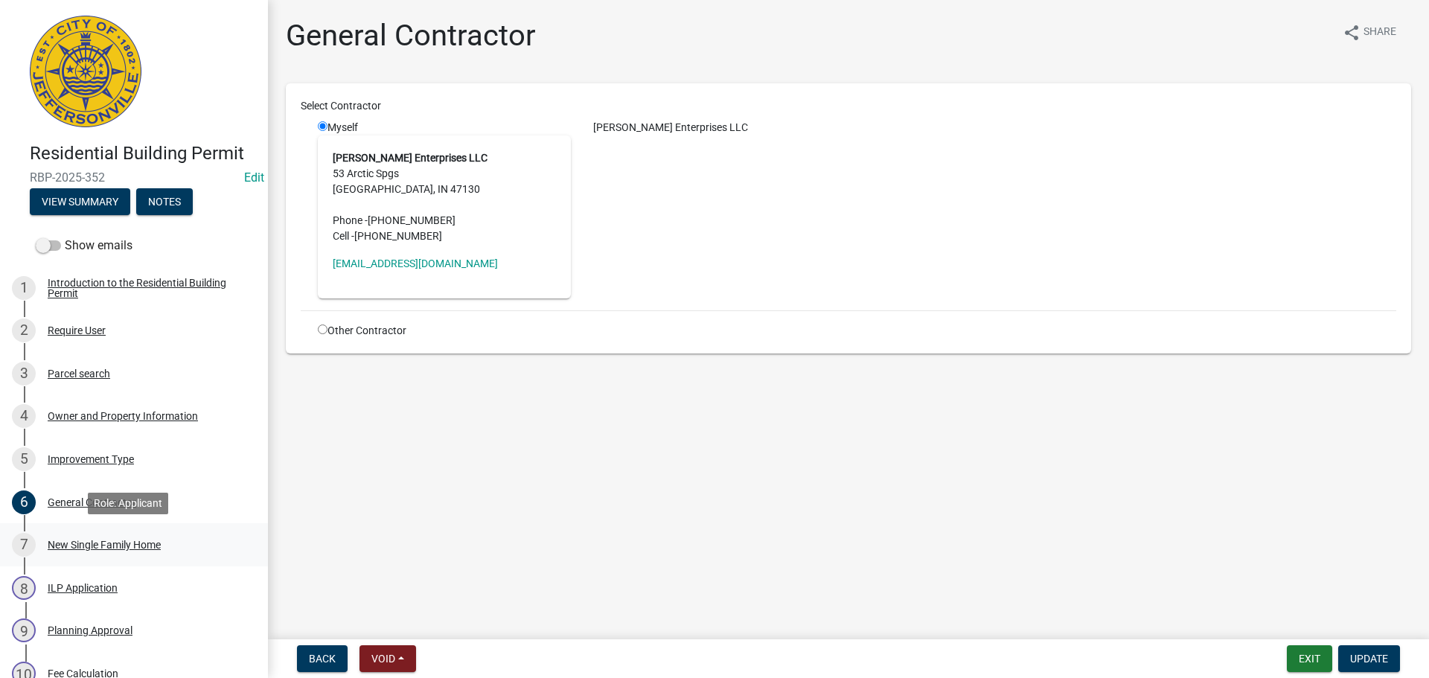
click at [79, 544] on div "New Single Family Home" at bounding box center [104, 545] width 113 height 10
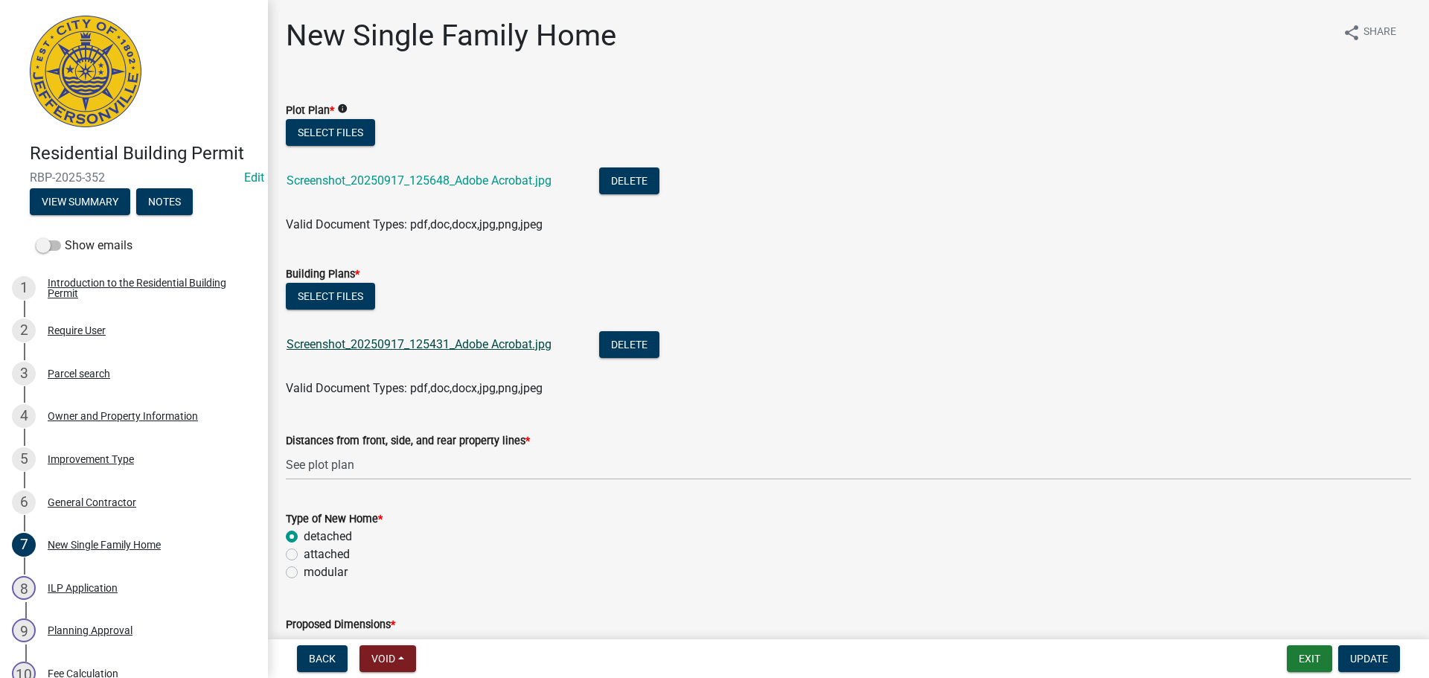
click at [428, 343] on link "Screenshot_20250917_125431_Adobe Acrobat.jpg" at bounding box center [419, 344] width 265 height 14
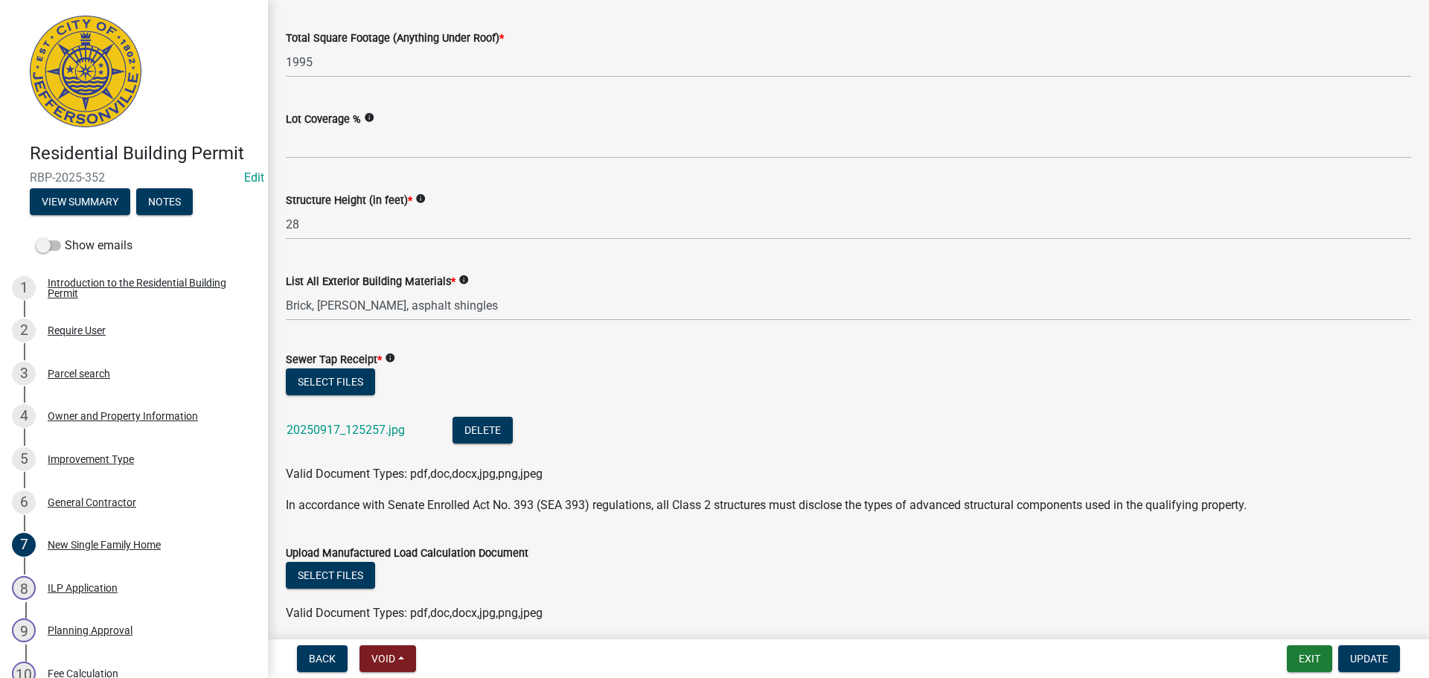
scroll to position [670, 0]
click at [365, 426] on link "20250917_125257.jpg" at bounding box center [346, 428] width 118 height 14
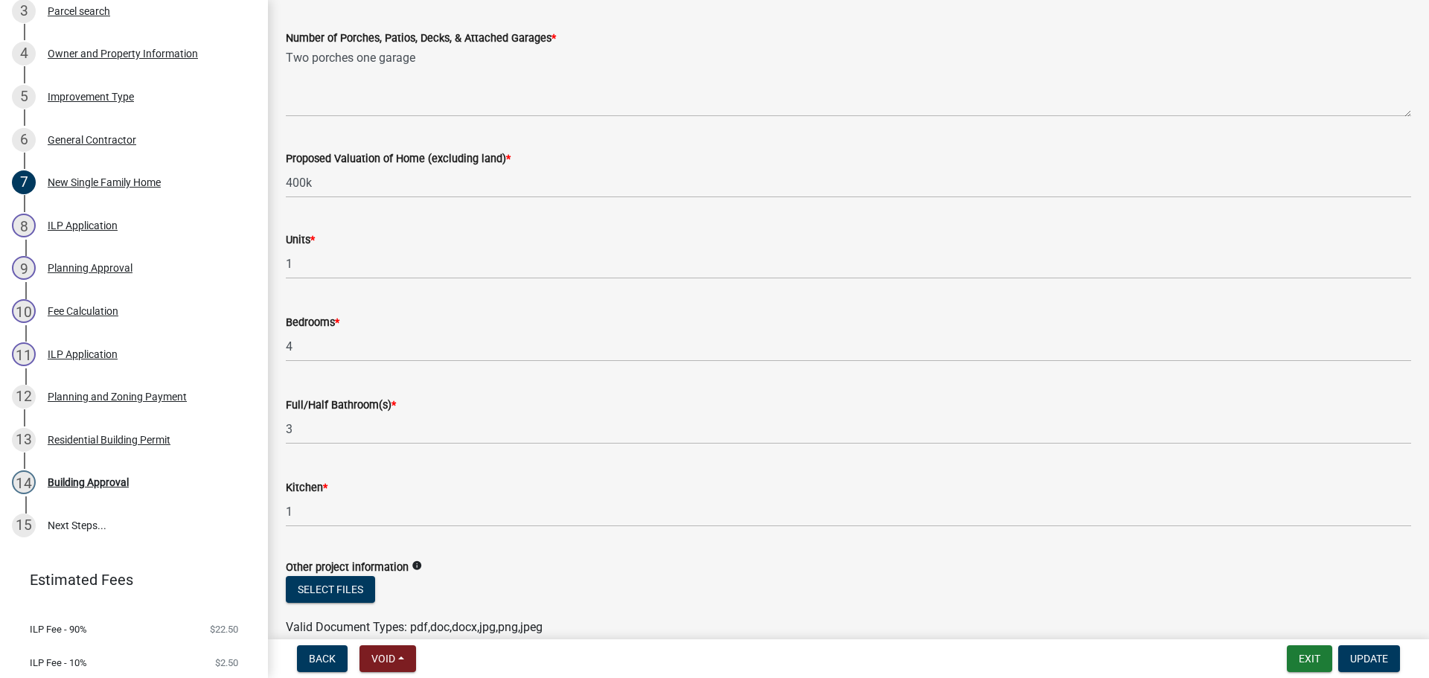
scroll to position [372, 0]
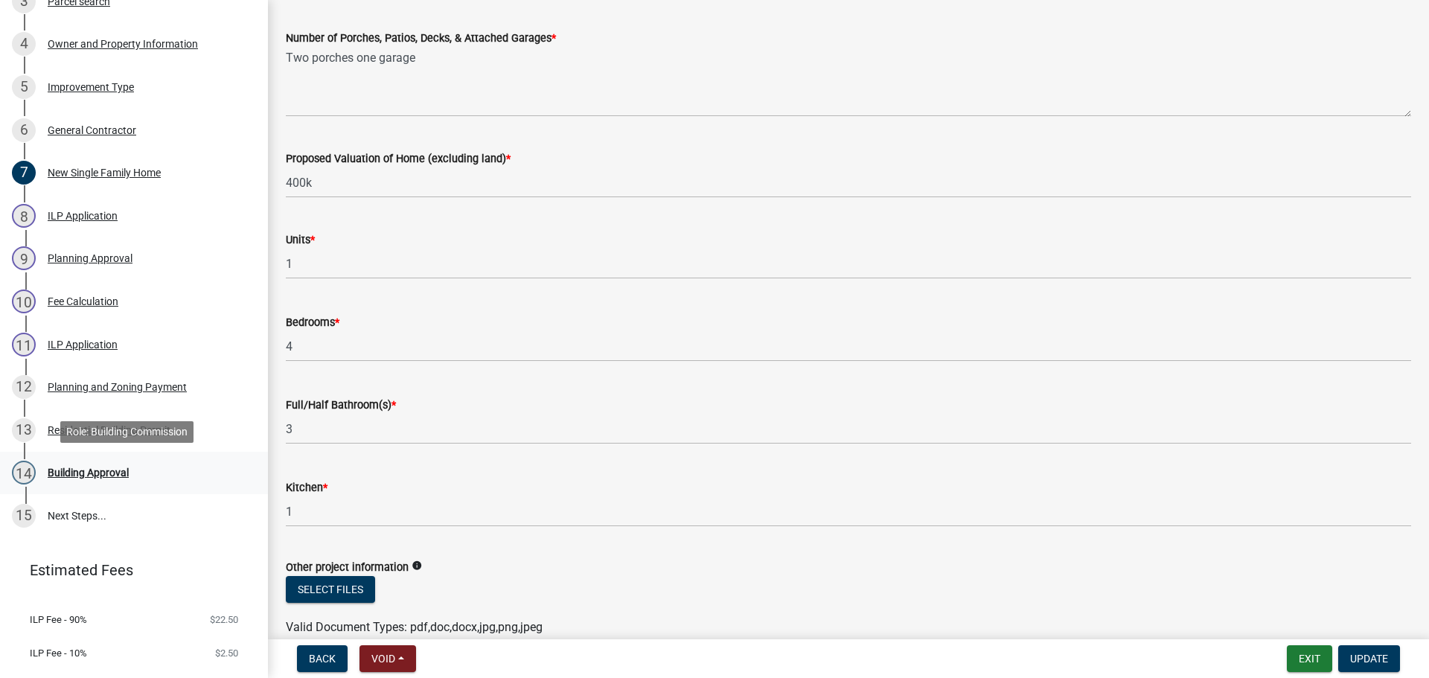
click at [102, 472] on div "Building Approval" at bounding box center [88, 473] width 81 height 10
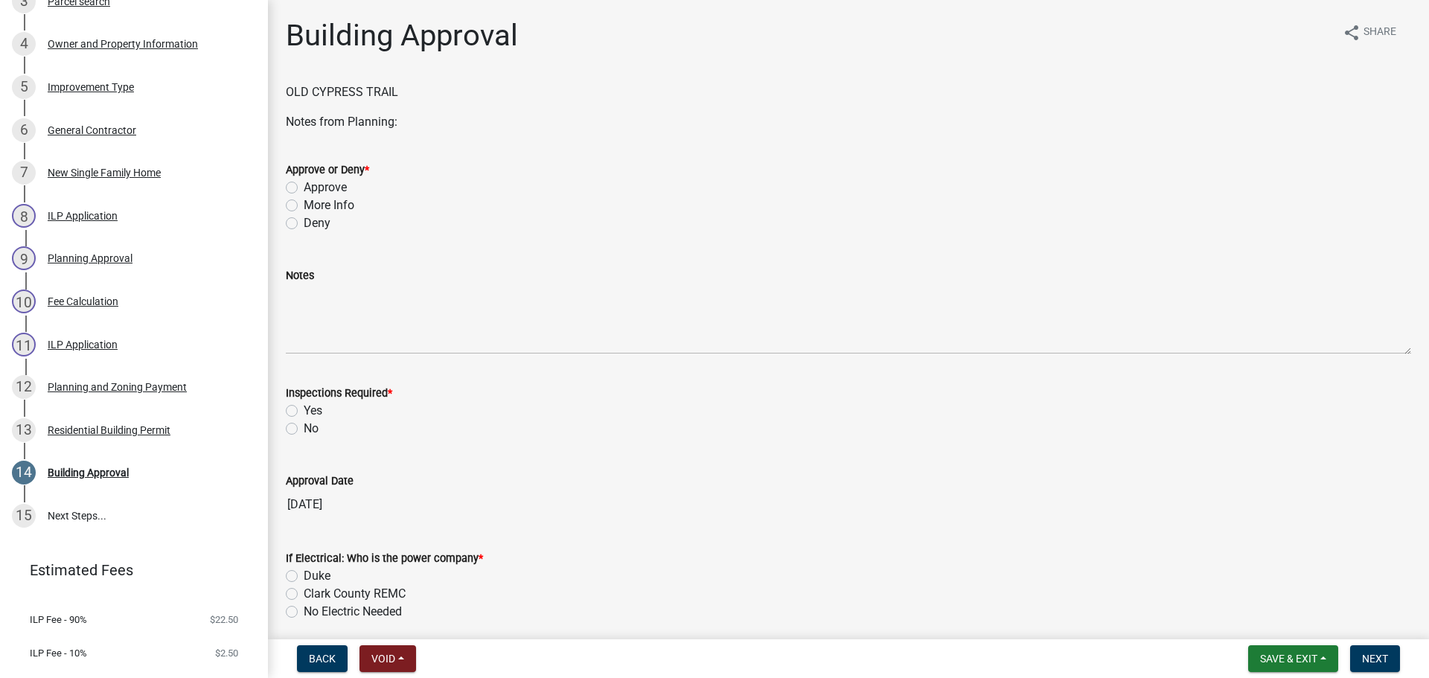
click at [331, 190] on label "Approve" at bounding box center [325, 188] width 43 height 18
click at [313, 188] on input "Approve" at bounding box center [309, 184] width 10 height 10
radio input "true"
click at [134, 170] on div "New Single Family Home" at bounding box center [104, 173] width 113 height 10
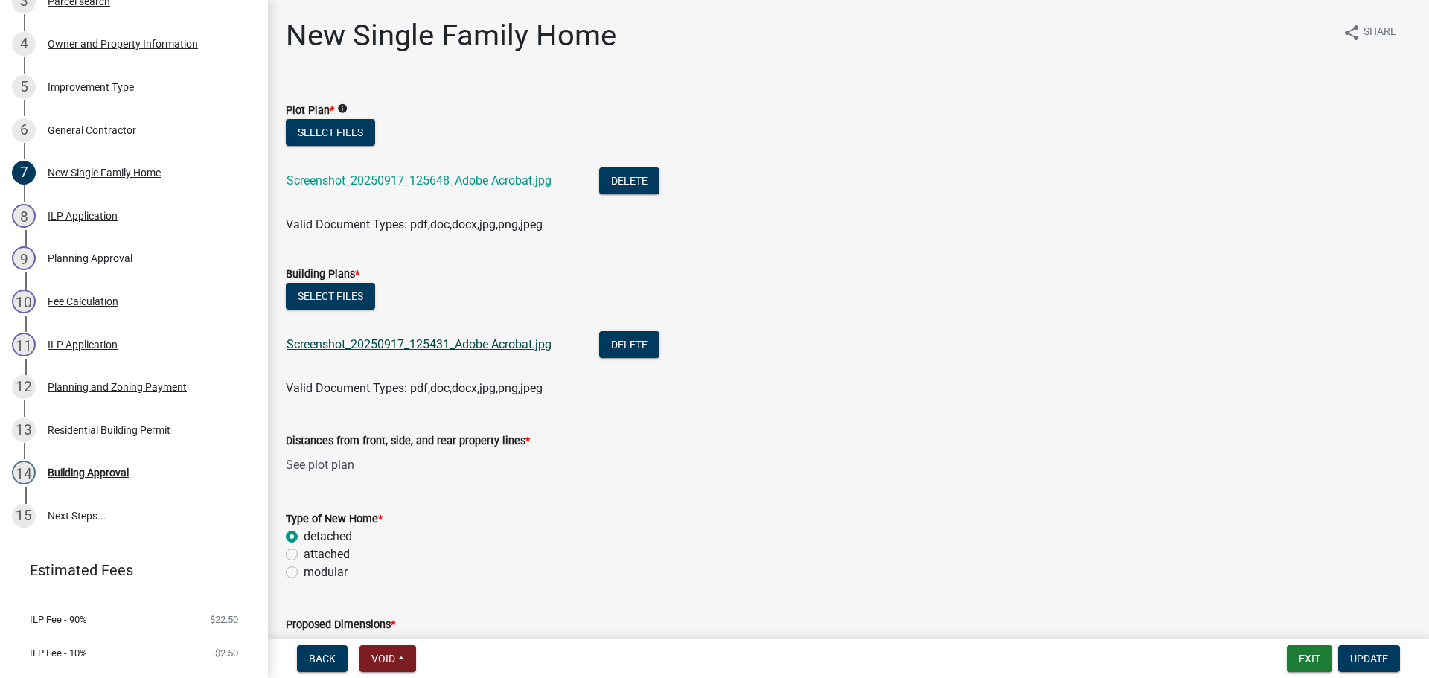
click at [517, 345] on link "Screenshot_20250917_125431_Adobe Acrobat.jpg" at bounding box center [419, 344] width 265 height 14
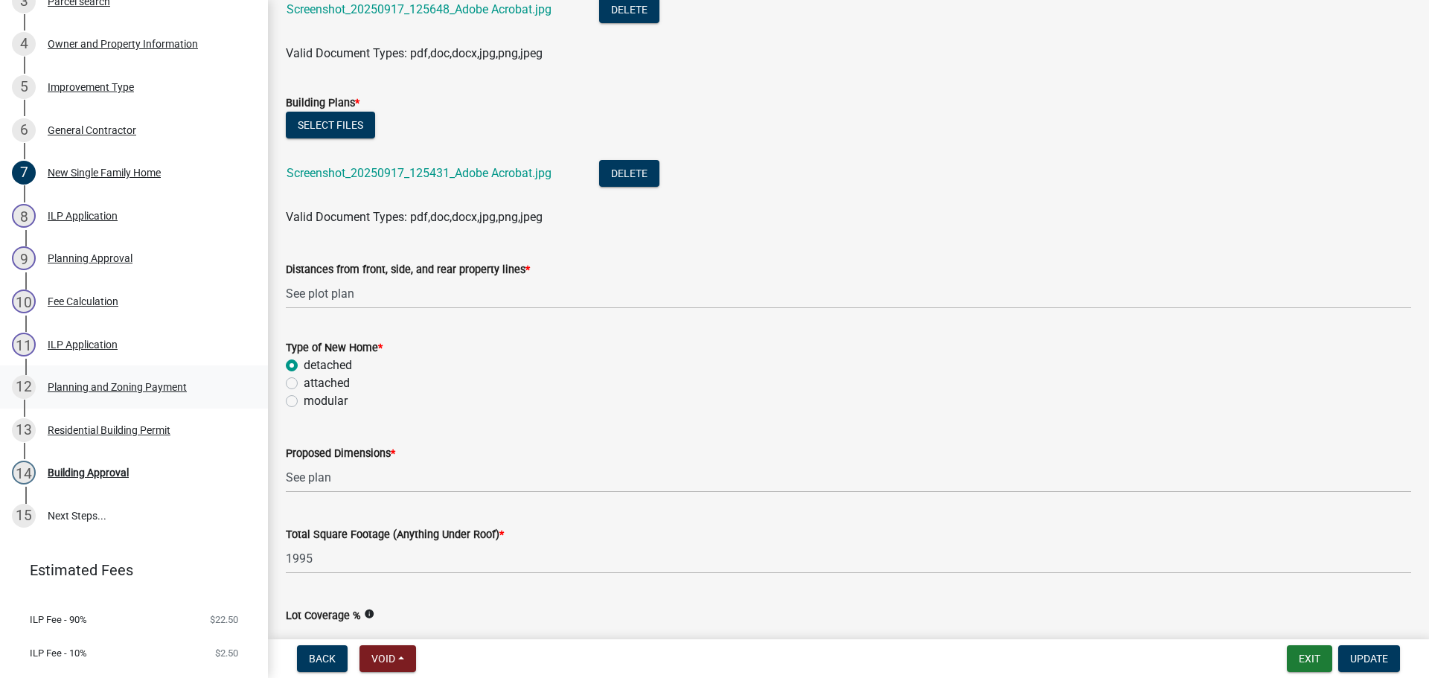
scroll to position [223, 0]
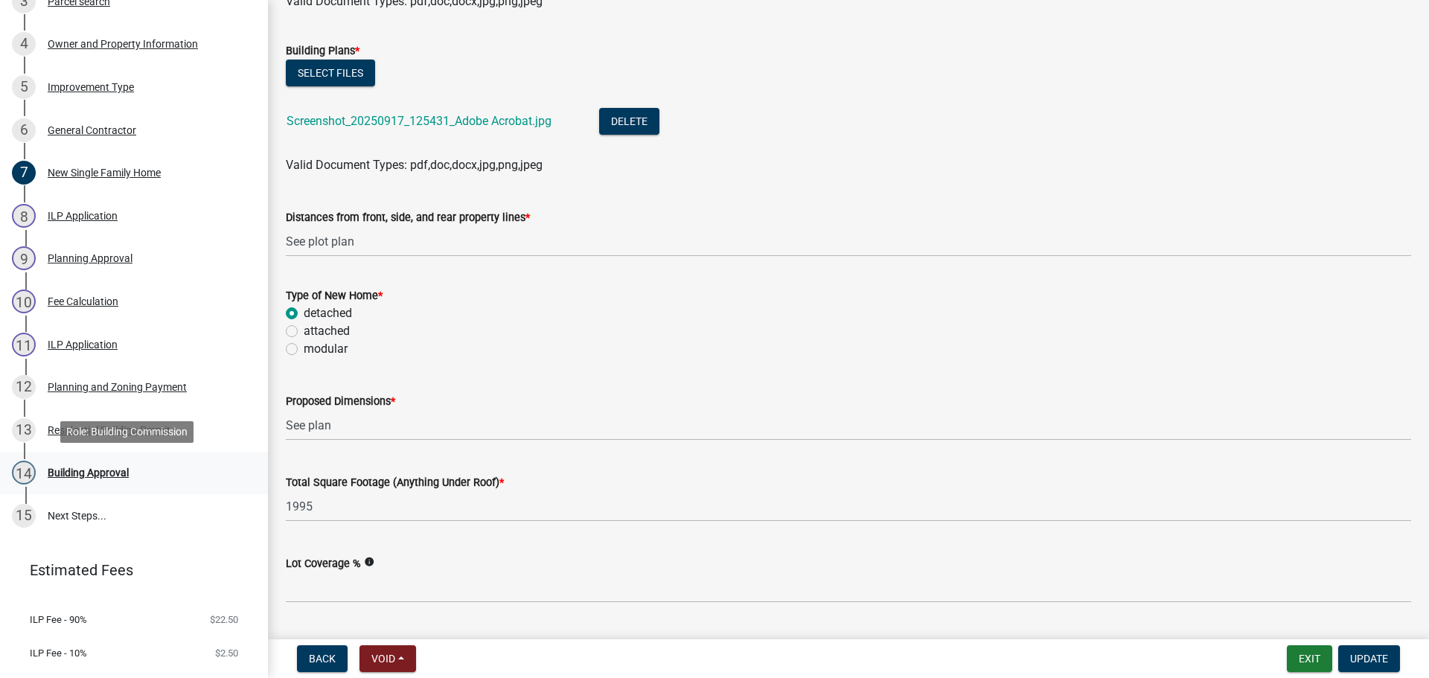
click at [86, 469] on div "Building Approval" at bounding box center [88, 473] width 81 height 10
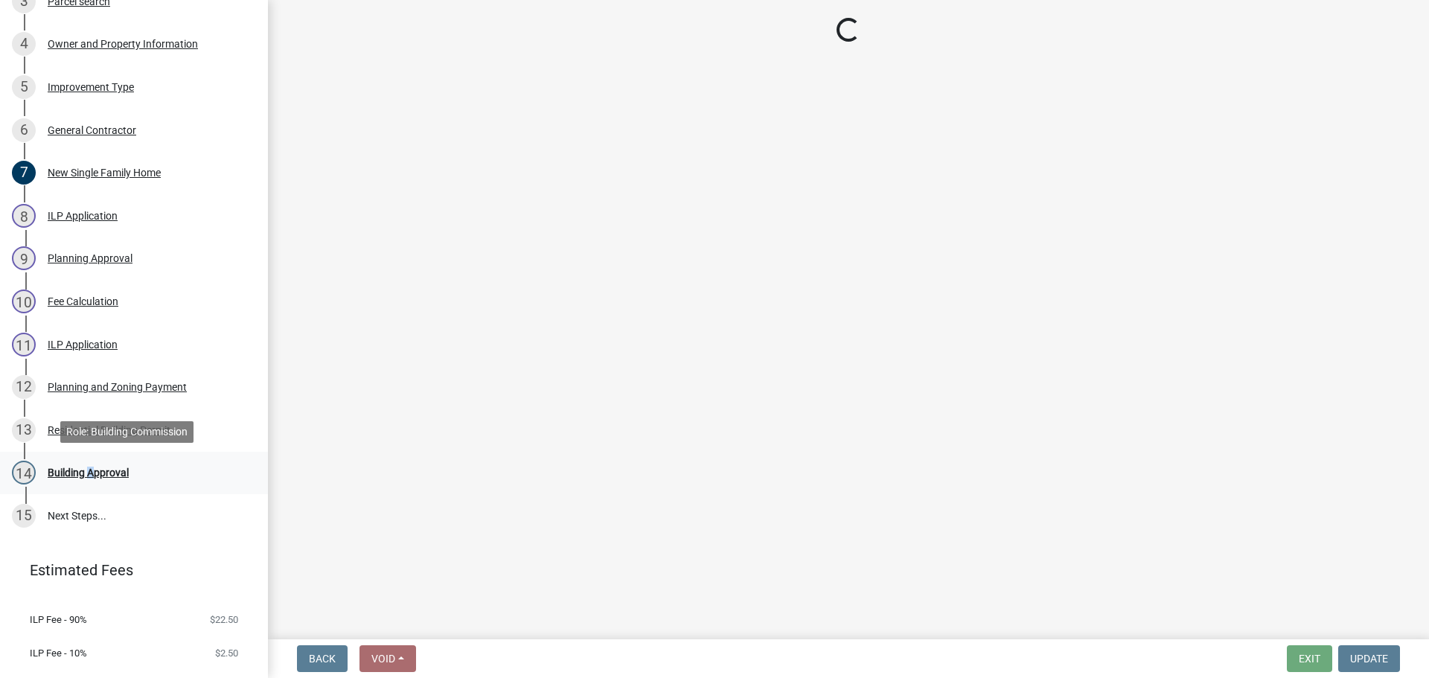
scroll to position [0, 0]
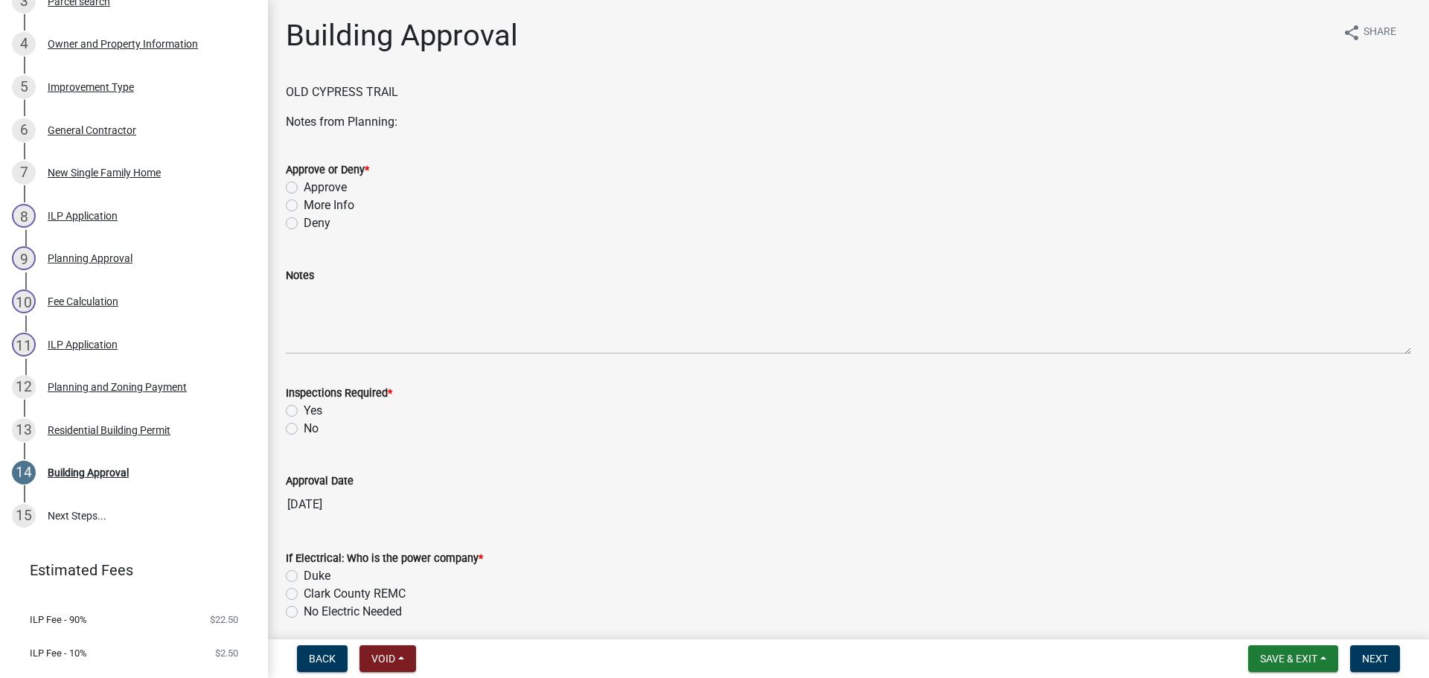
click at [326, 185] on label "Approve" at bounding box center [325, 188] width 43 height 18
click at [313, 185] on input "Approve" at bounding box center [309, 184] width 10 height 10
radio input "true"
click at [313, 414] on label "Yes" at bounding box center [313, 411] width 19 height 18
click at [313, 412] on input "Yes" at bounding box center [309, 407] width 10 height 10
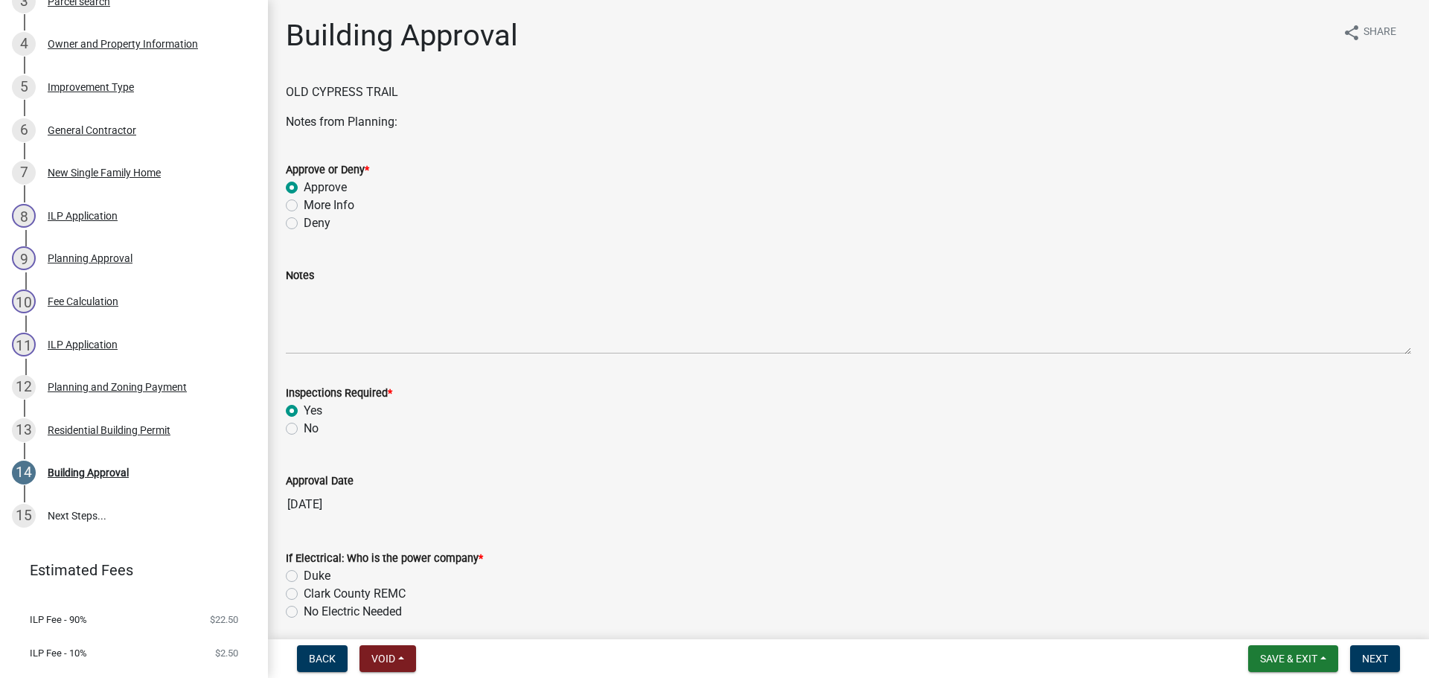
radio input "true"
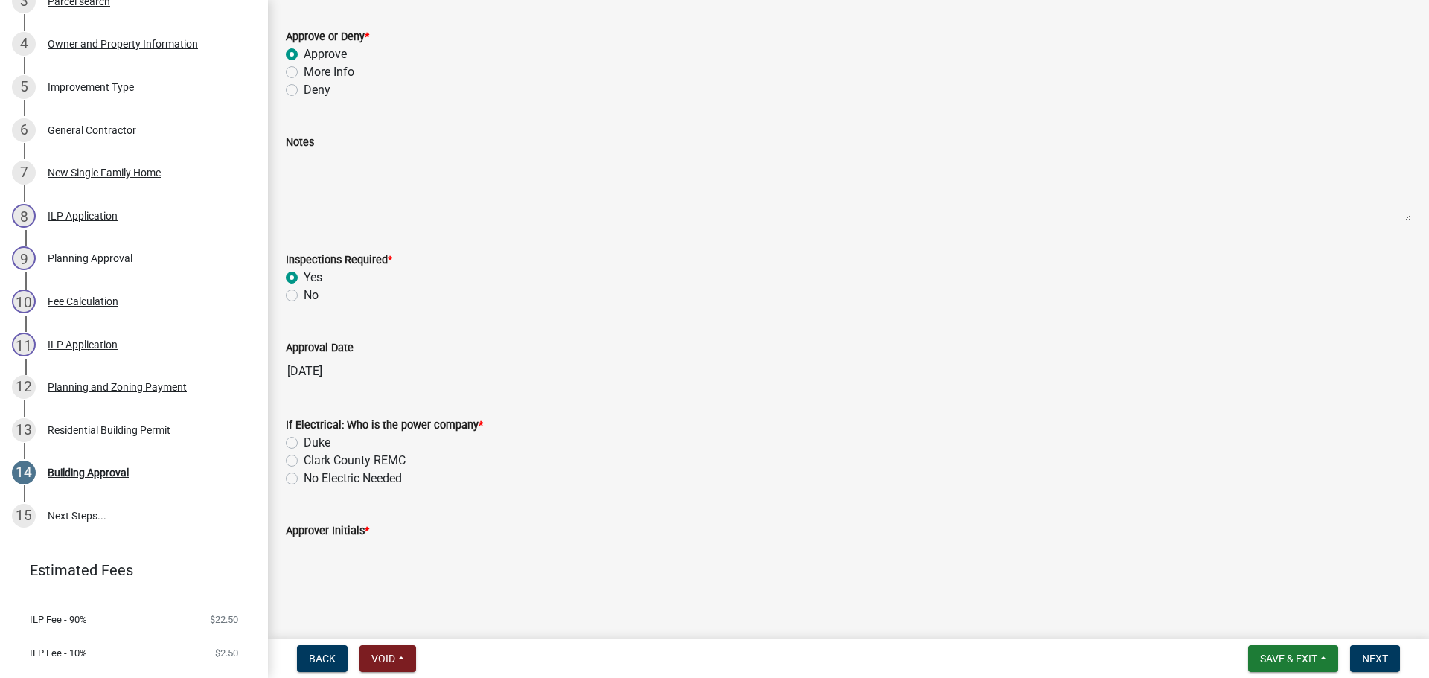
scroll to position [140, 0]
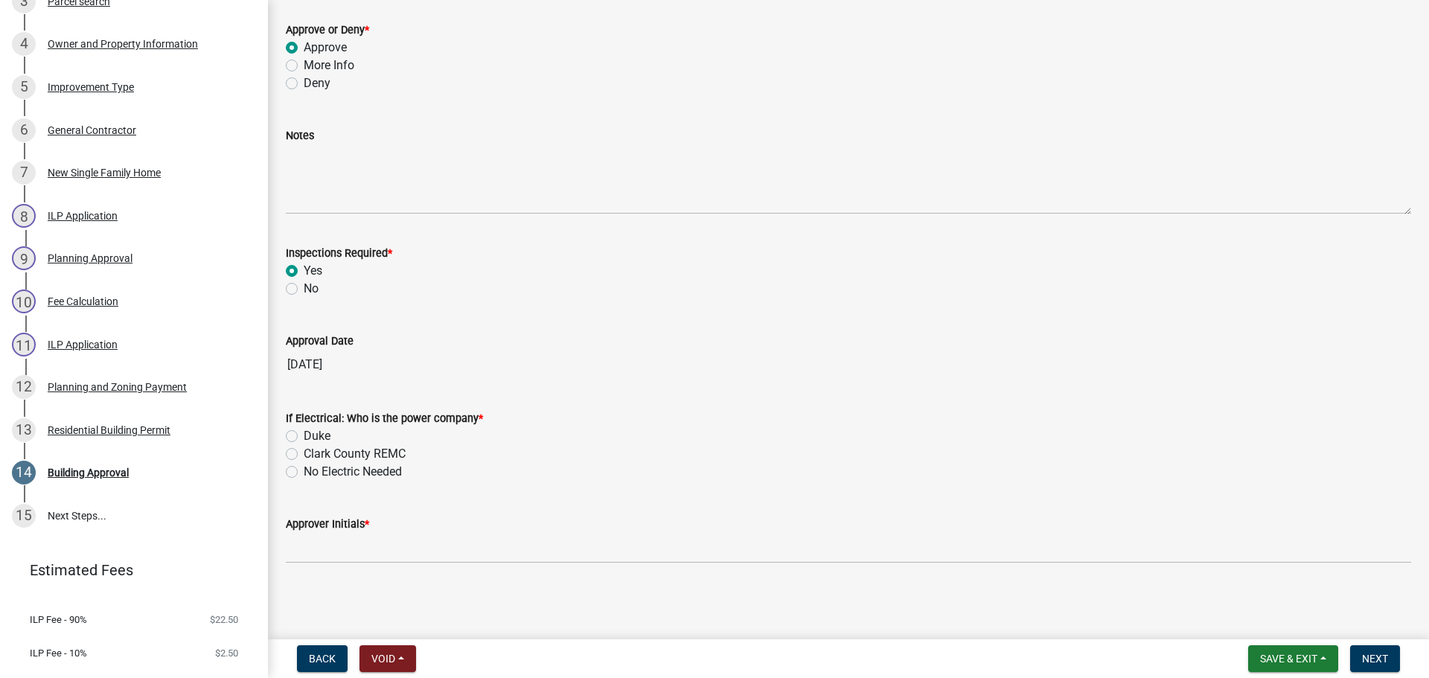
click at [357, 454] on label "Clark County REMC" at bounding box center [355, 454] width 102 height 18
click at [313, 454] on input "Clark County REMC" at bounding box center [309, 450] width 10 height 10
radio input "true"
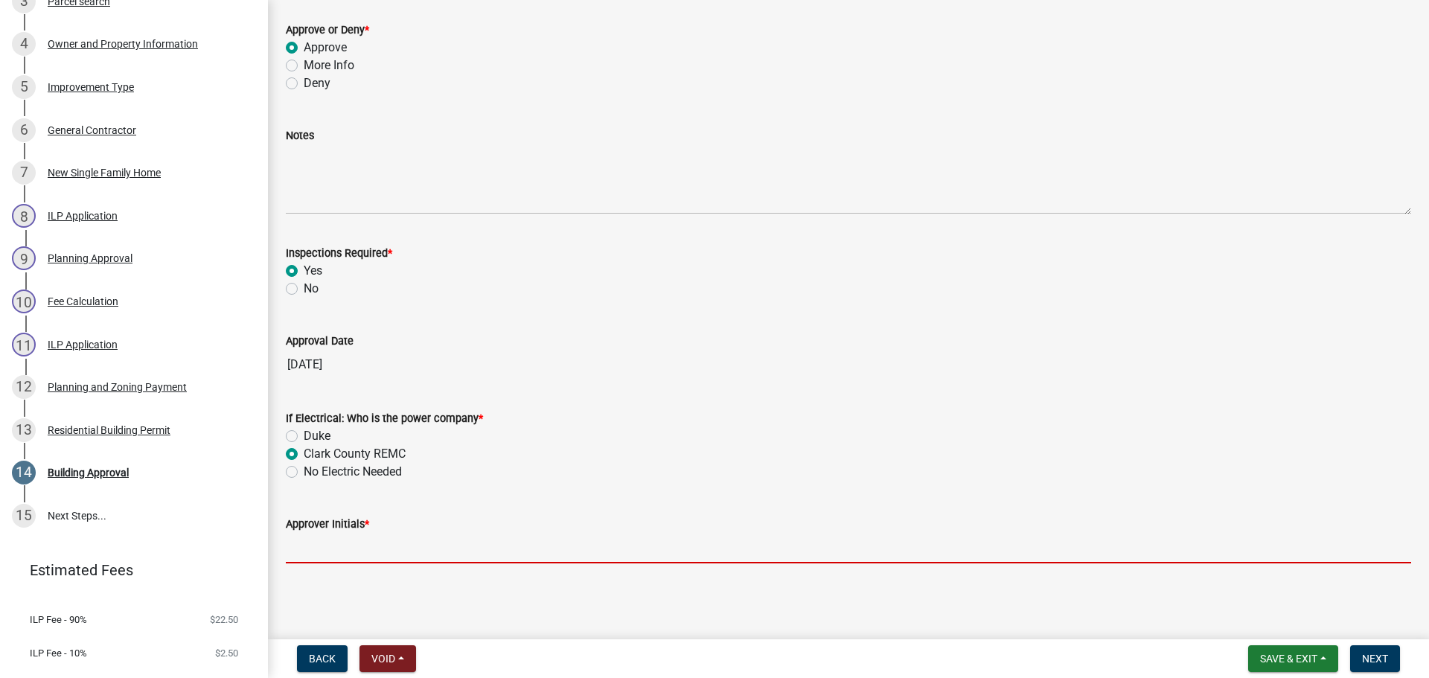
click at [357, 548] on input "Approver Initials *" at bounding box center [849, 548] width 1126 height 31
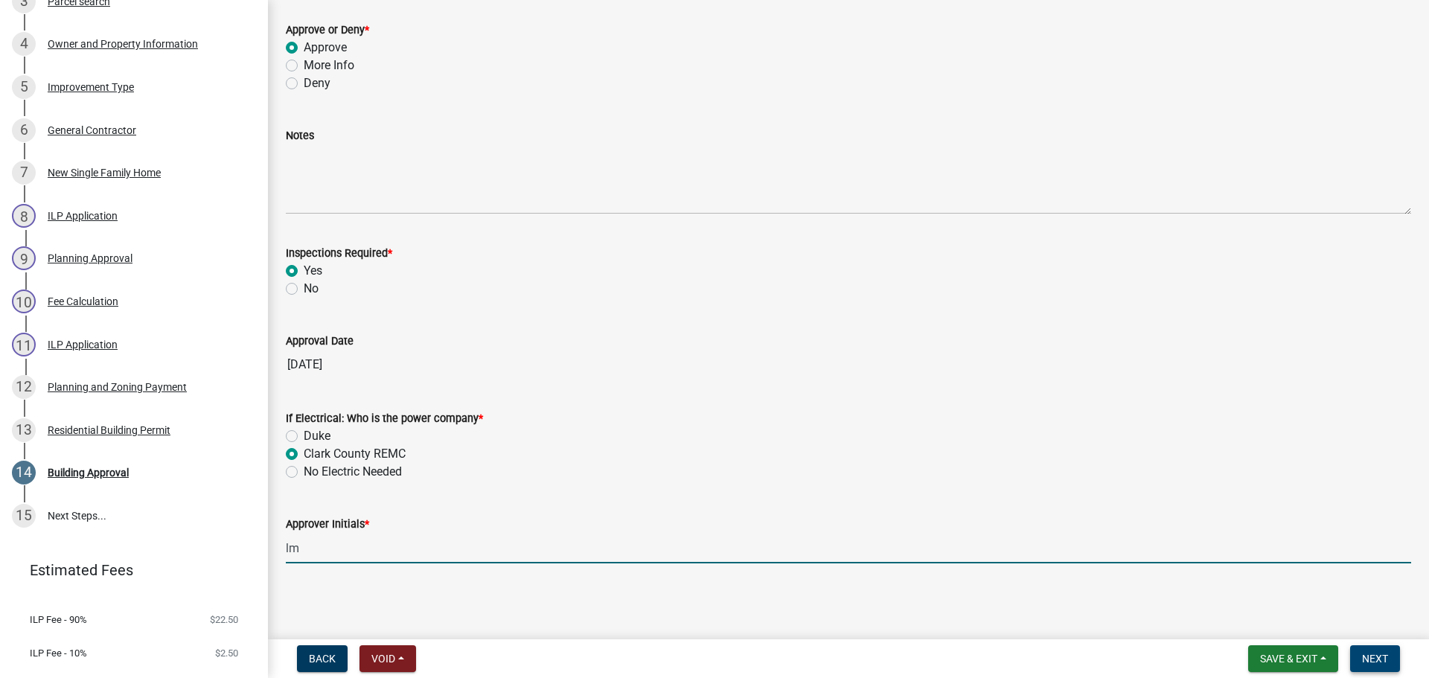
type input "lm"
click at [1367, 654] on span "Next" at bounding box center [1375, 659] width 26 height 12
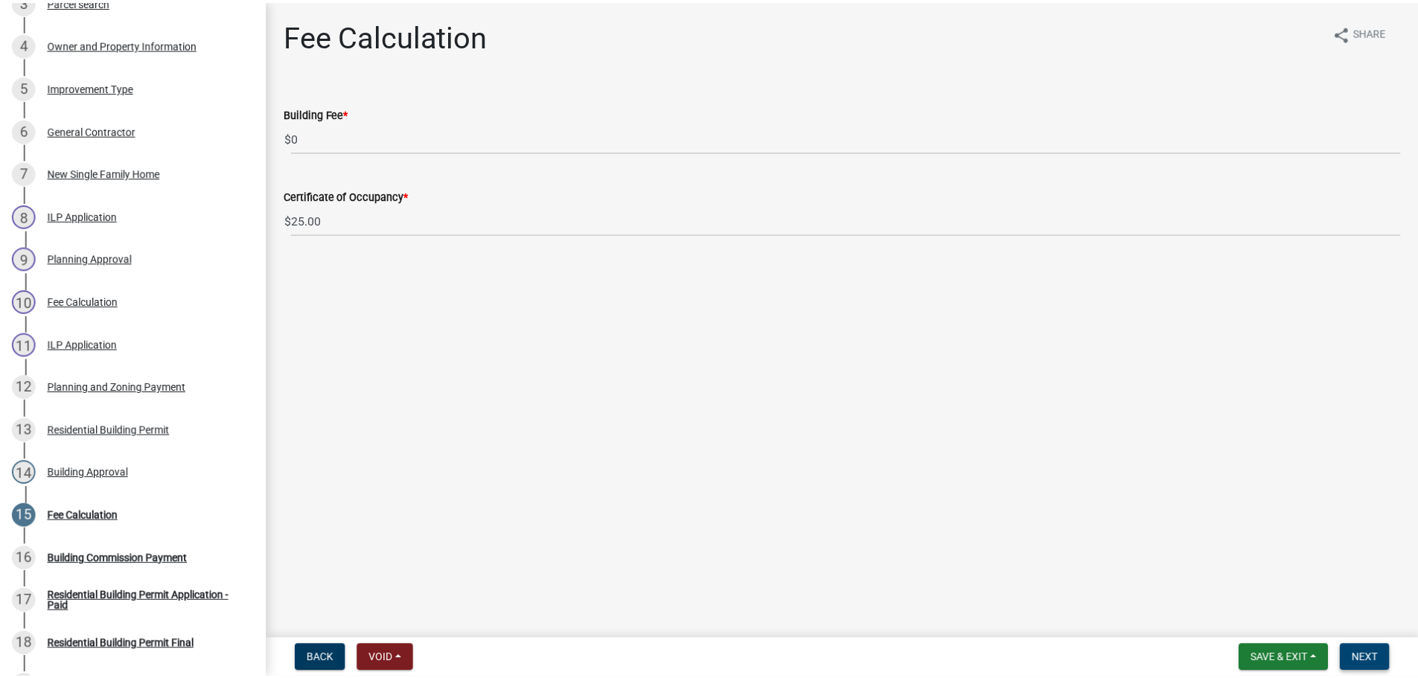
scroll to position [672, 0]
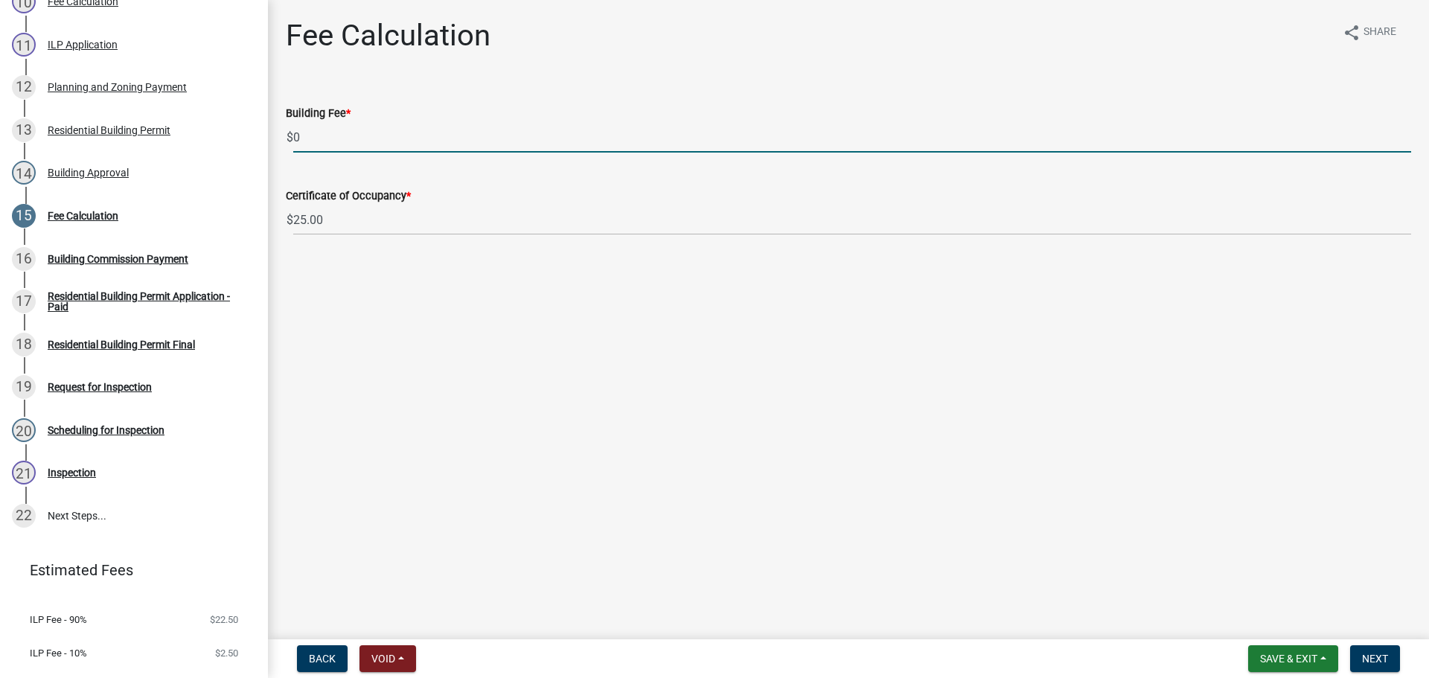
drag, startPoint x: 337, startPoint y: 137, endPoint x: 304, endPoint y: 140, distance: 33.6
click at [304, 140] on input "0" at bounding box center [852, 137] width 1118 height 31
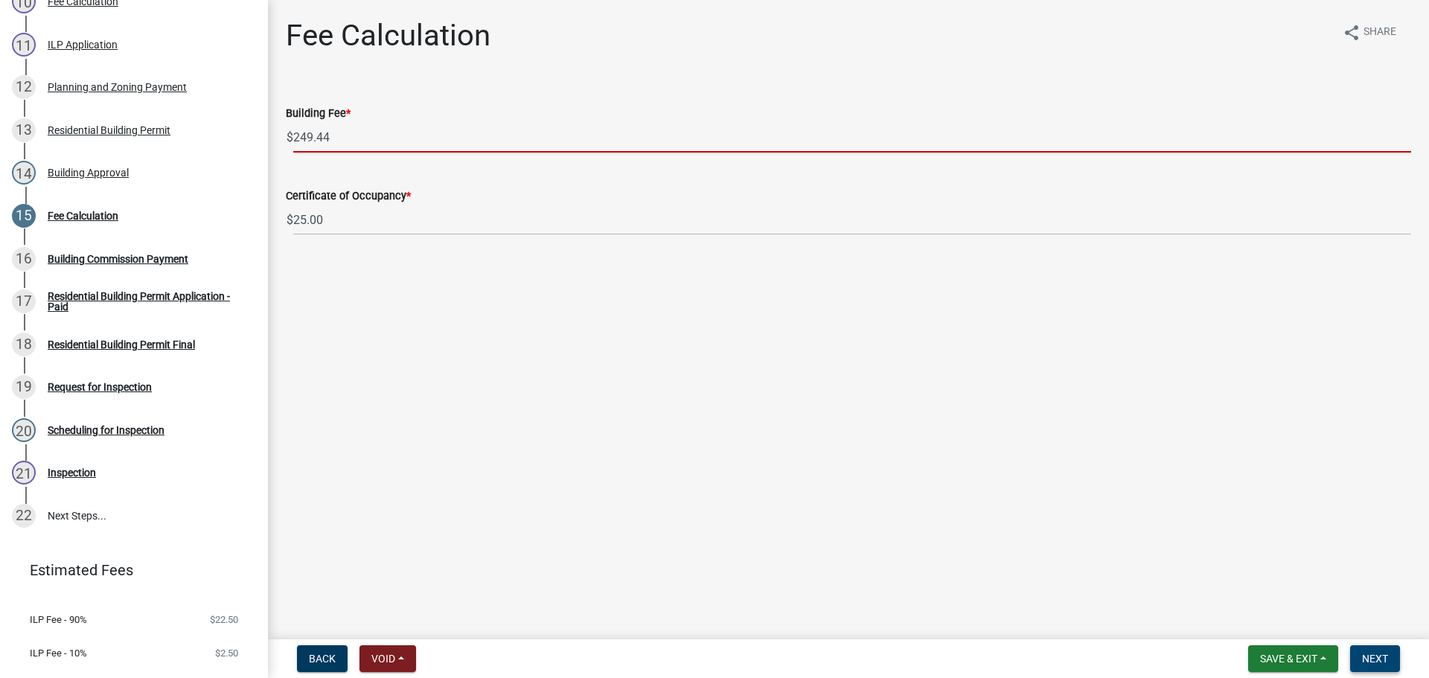
type input "249.44"
click at [1367, 655] on span "Next" at bounding box center [1375, 659] width 26 height 12
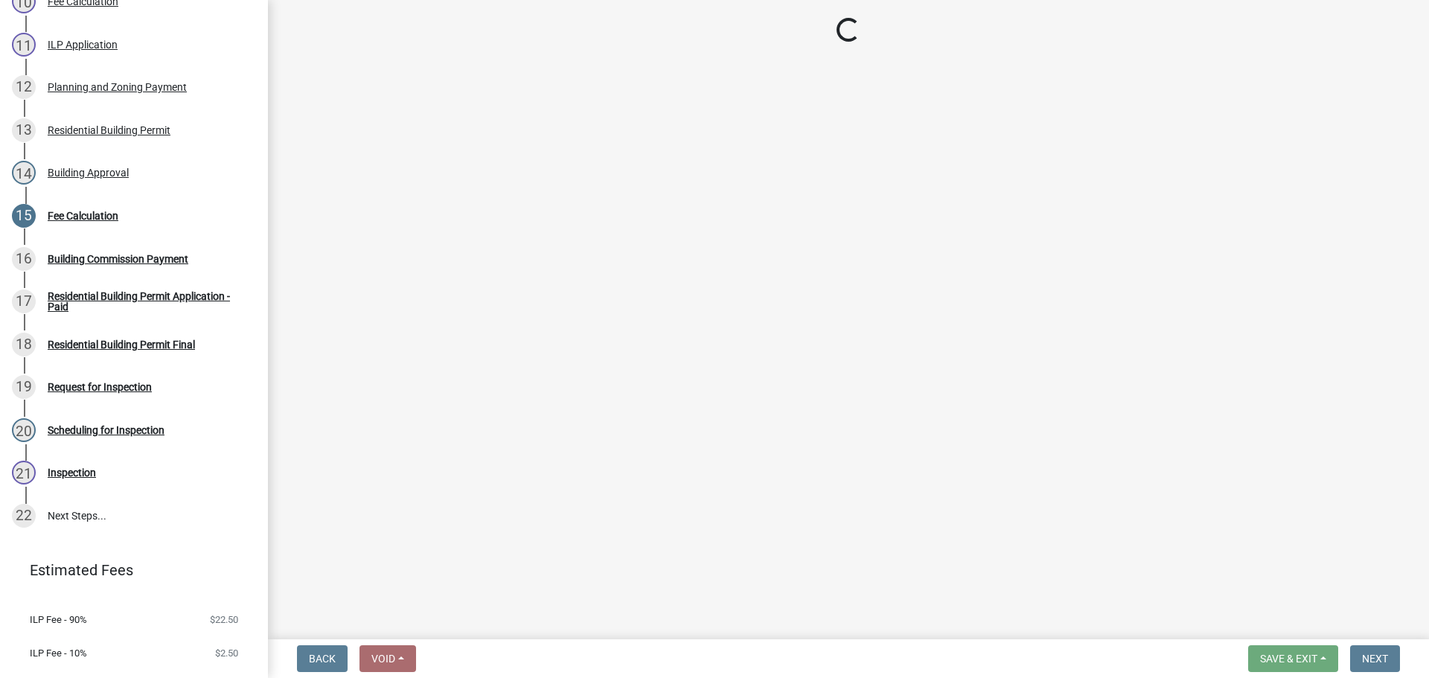
select select "3: 3"
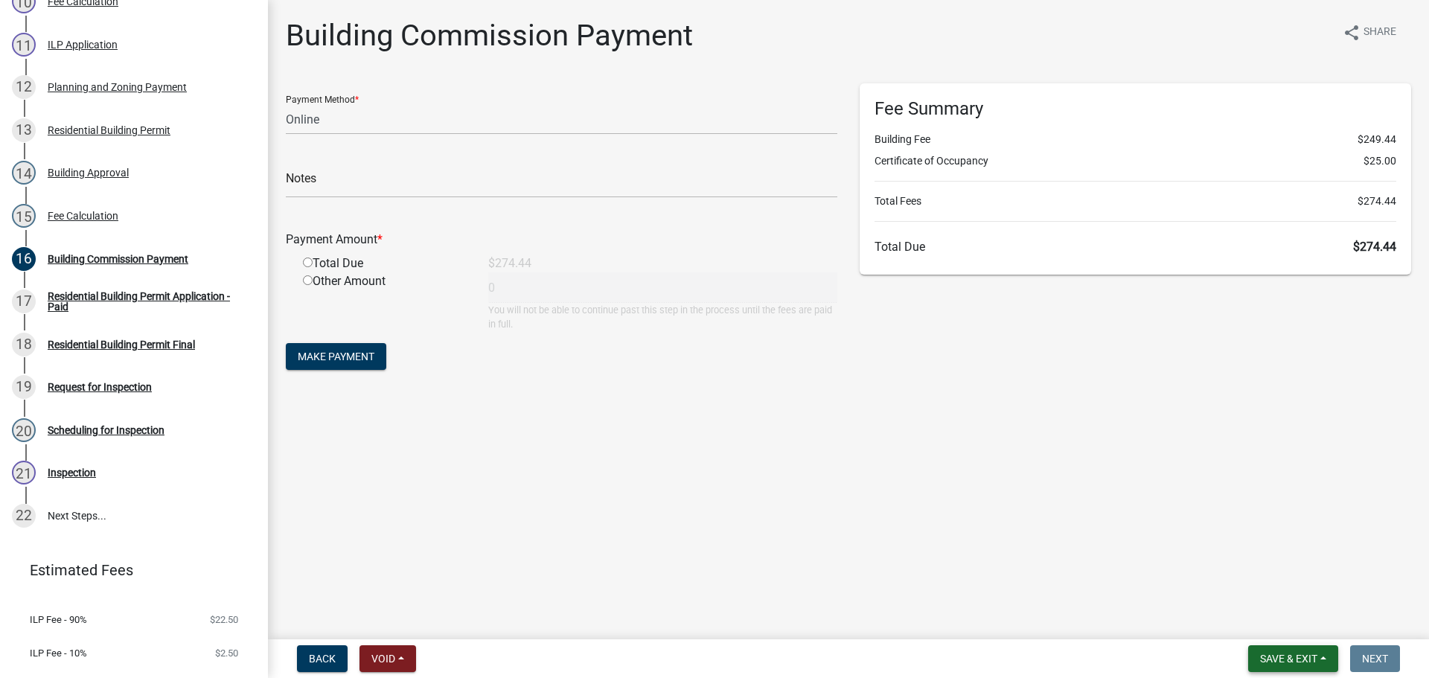
click at [1312, 653] on span "Save & Exit" at bounding box center [1288, 659] width 57 height 12
click at [1317, 618] on button "Save & Exit" at bounding box center [1278, 620] width 119 height 36
